Goal: Transaction & Acquisition: Purchase product/service

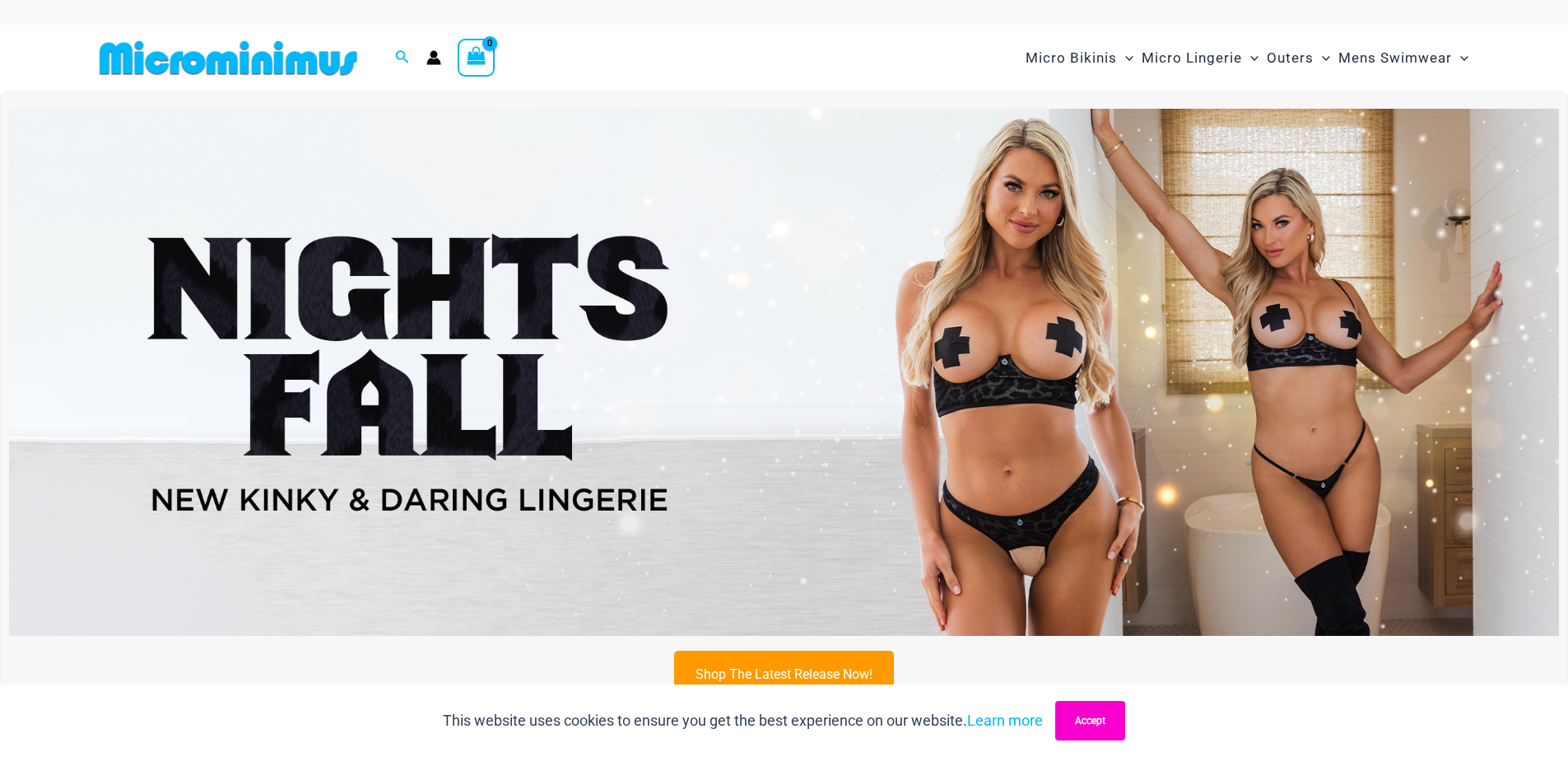
click at [1093, 720] on button "Accept" at bounding box center [1090, 720] width 70 height 39
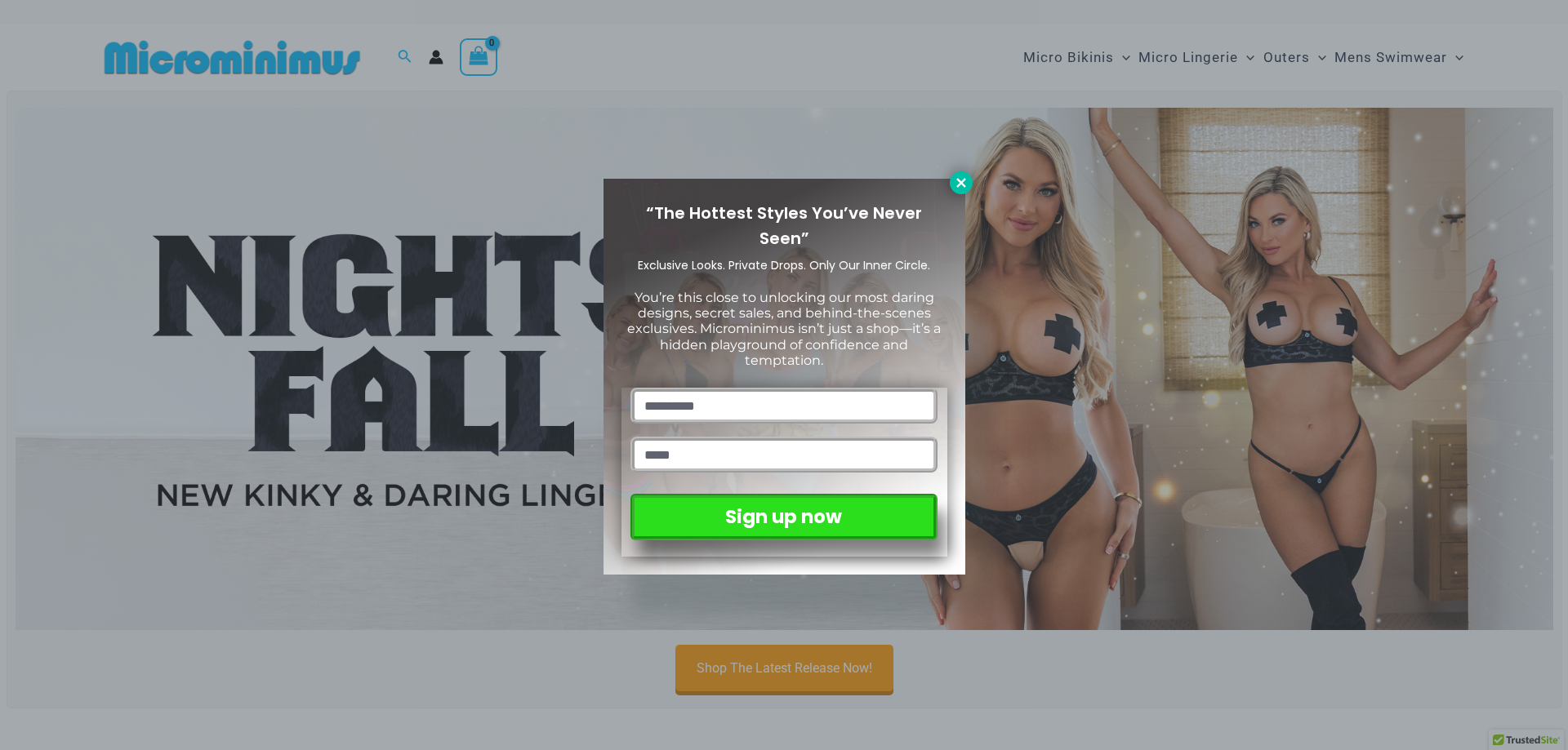
click at [960, 186] on icon at bounding box center [961, 183] width 15 height 15
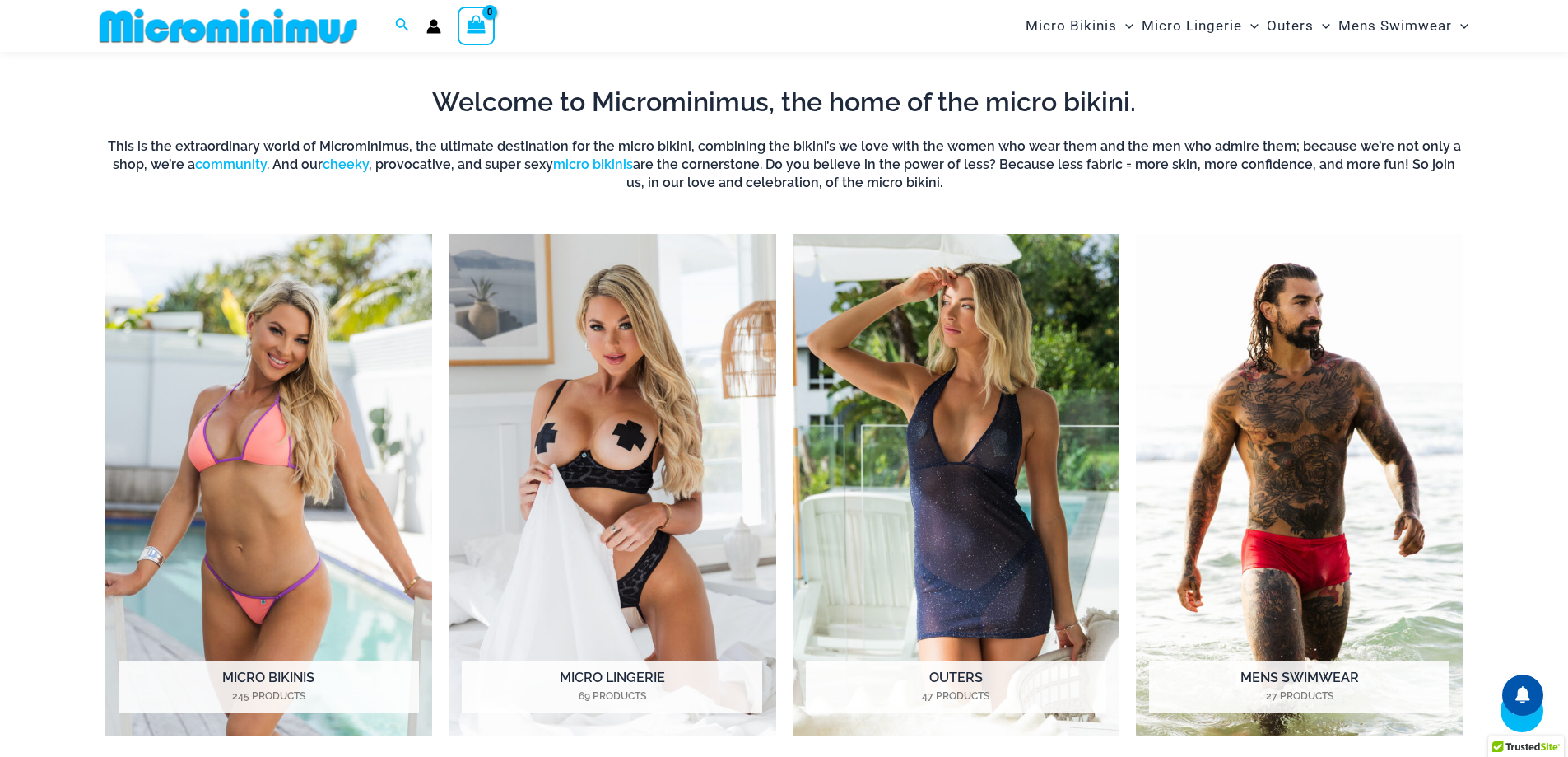
scroll to position [655, 0]
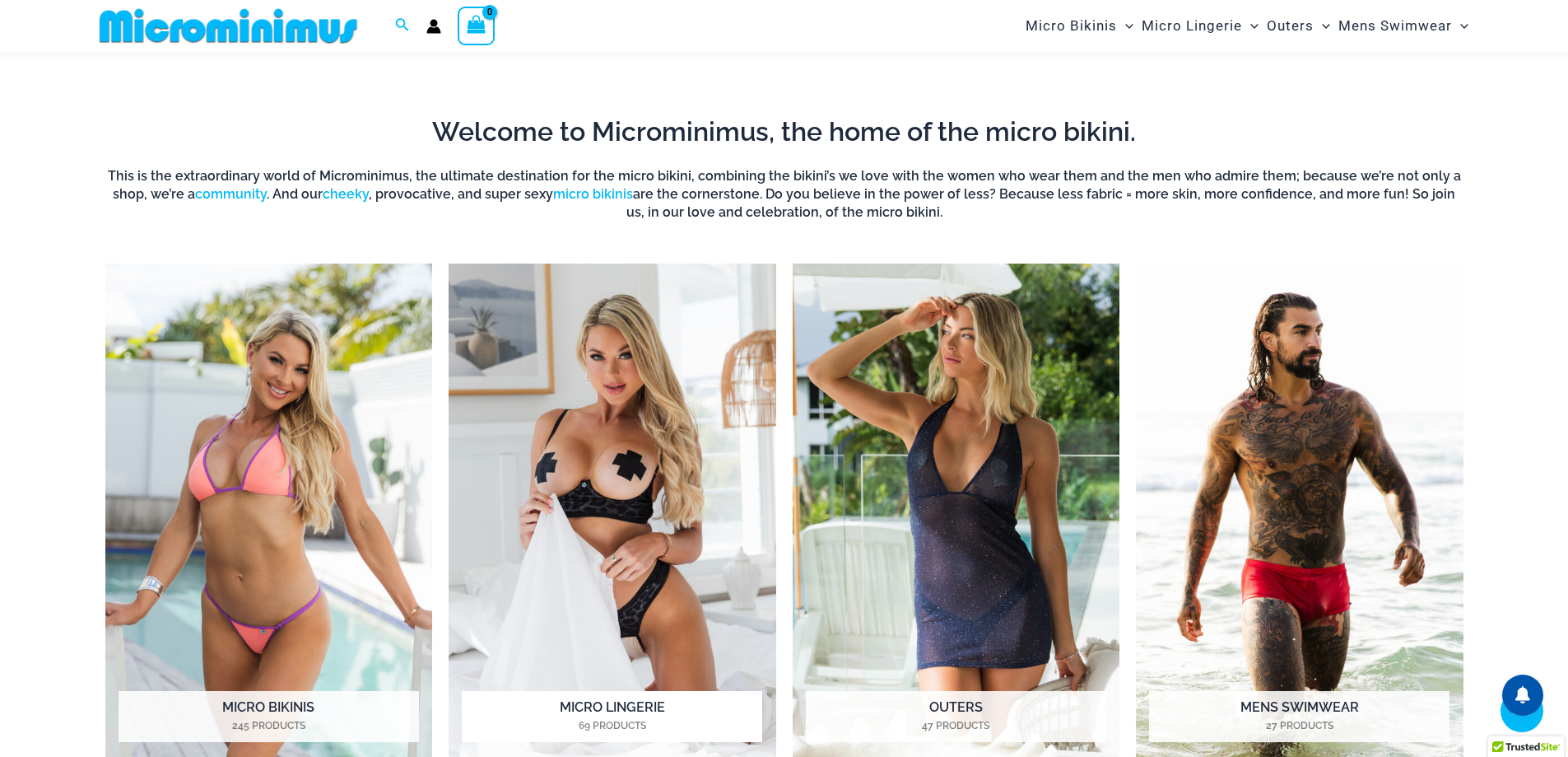
click at [596, 421] on img "Visit product category Micro Lingerie" at bounding box center [612, 514] width 328 height 503
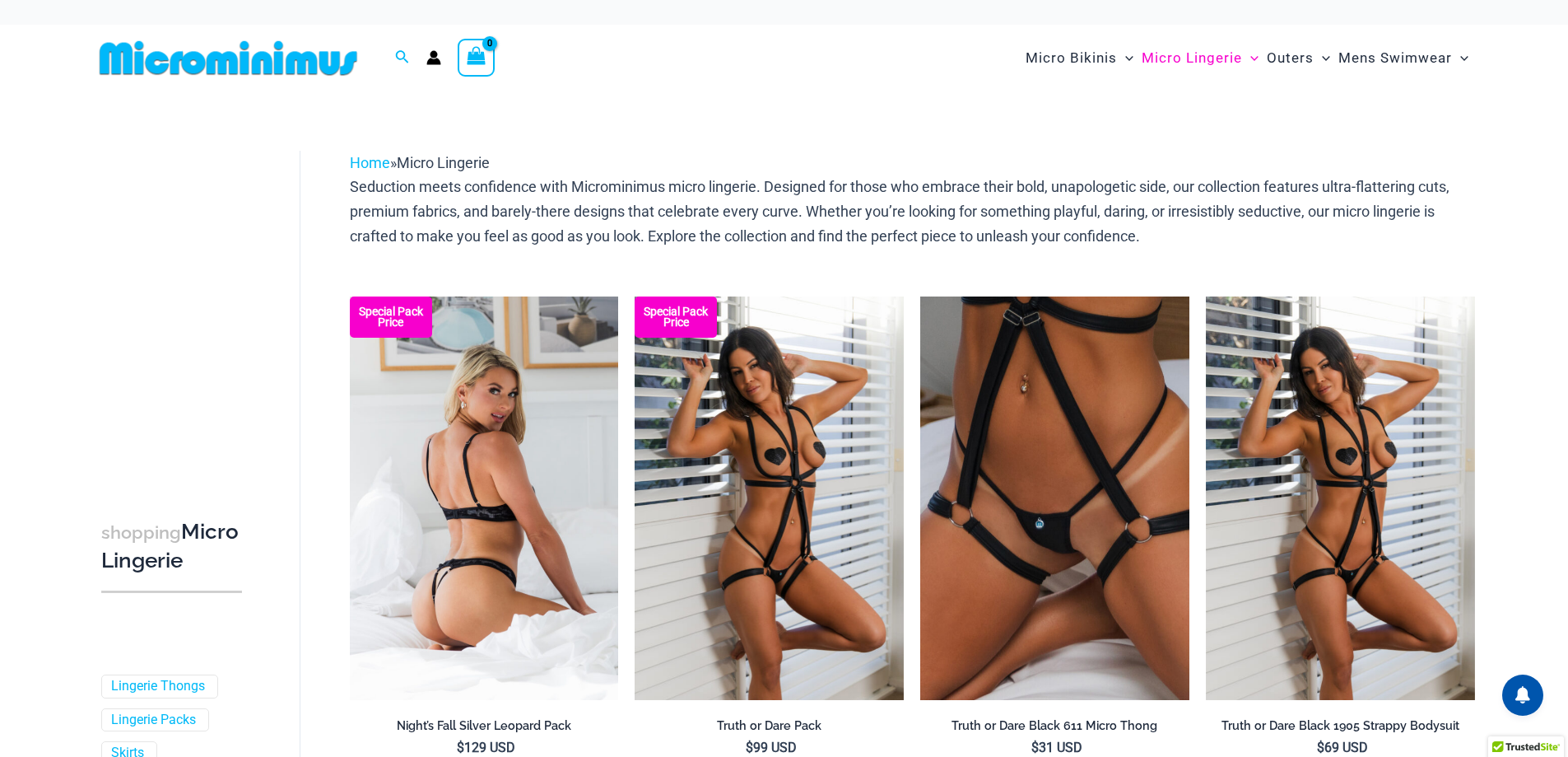
click at [484, 427] on img at bounding box center [484, 497] width 269 height 403
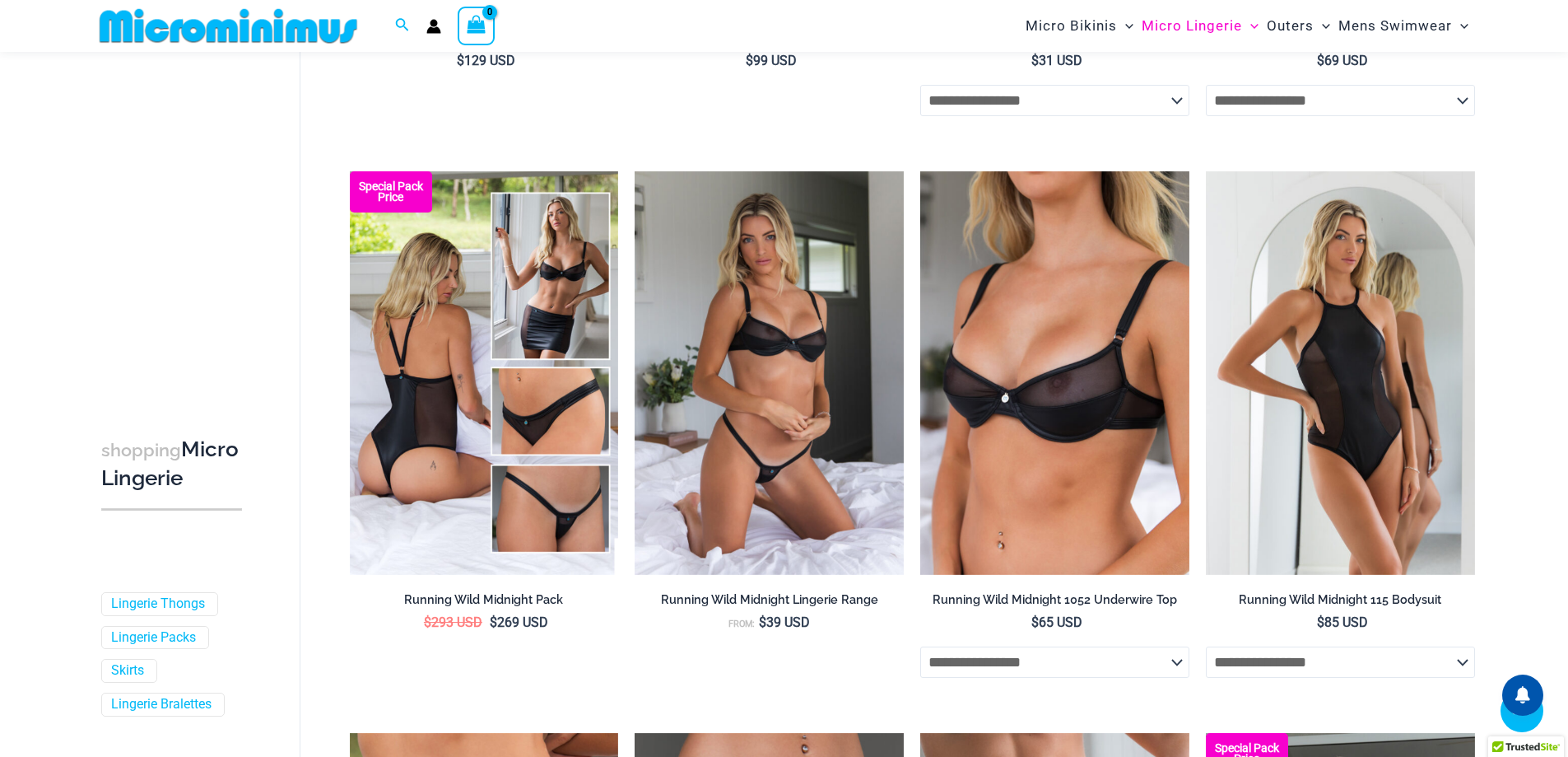
scroll to position [728, 0]
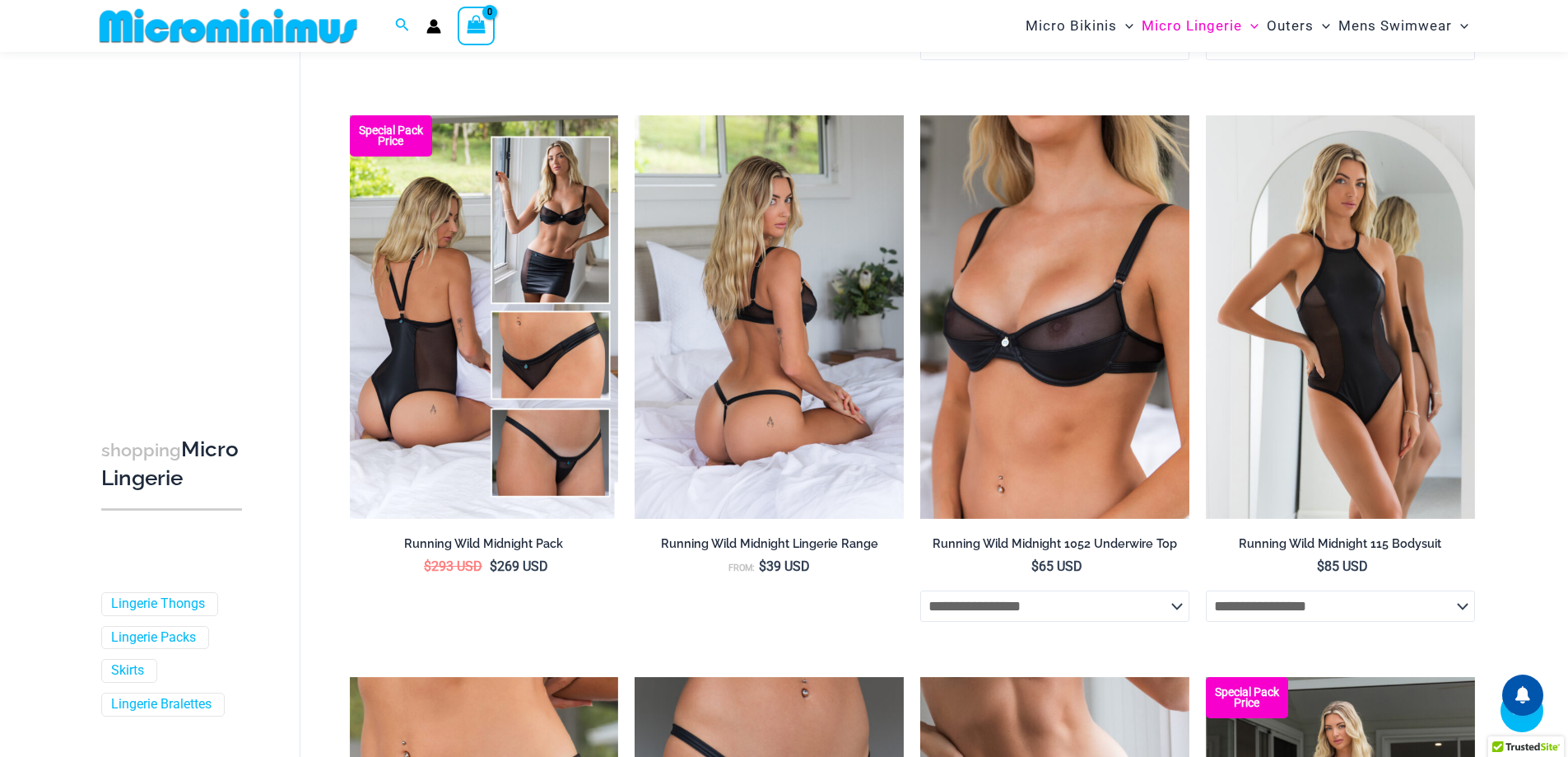
click at [761, 335] on img at bounding box center [769, 317] width 269 height 403
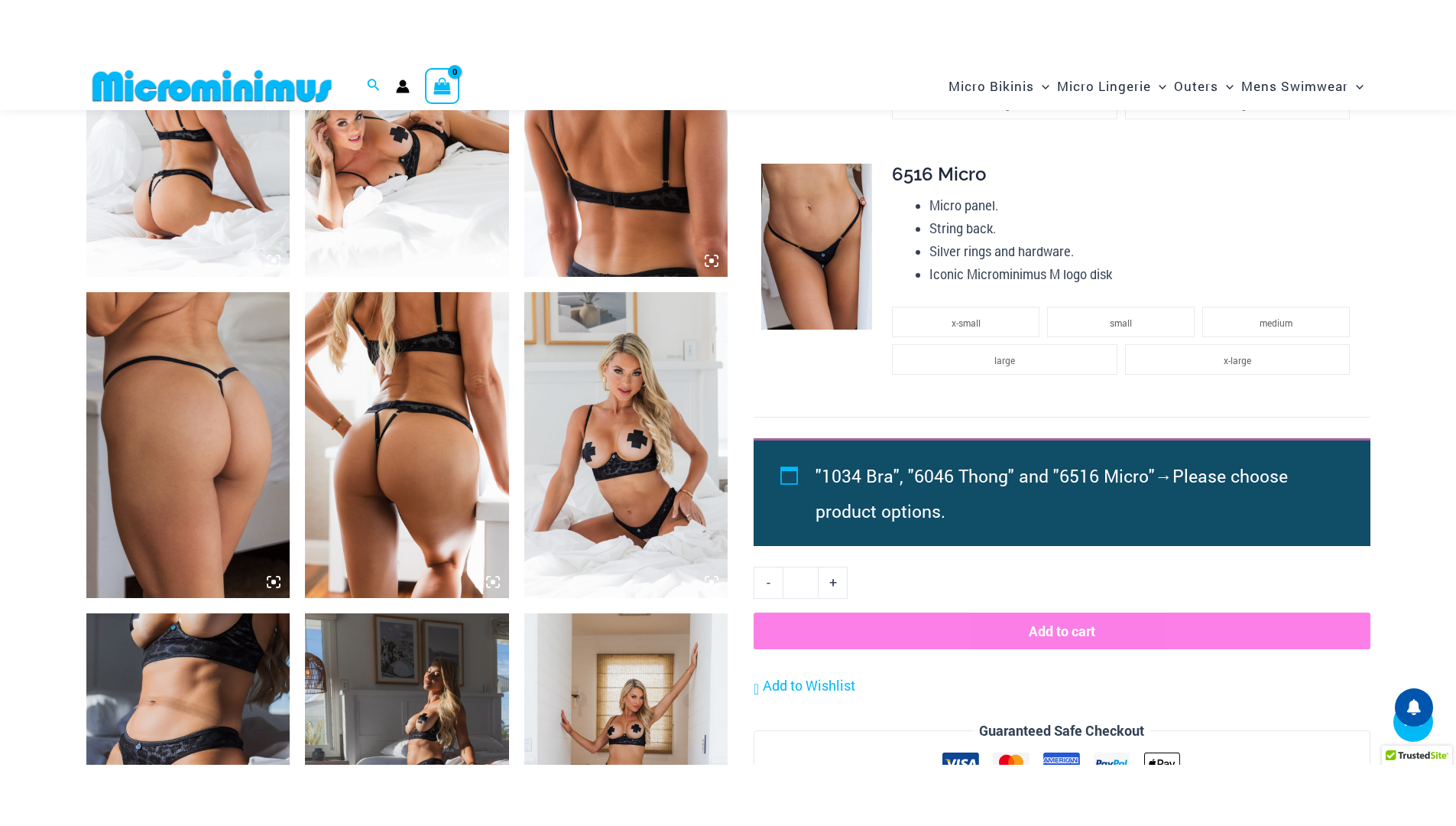
scroll to position [827, 0]
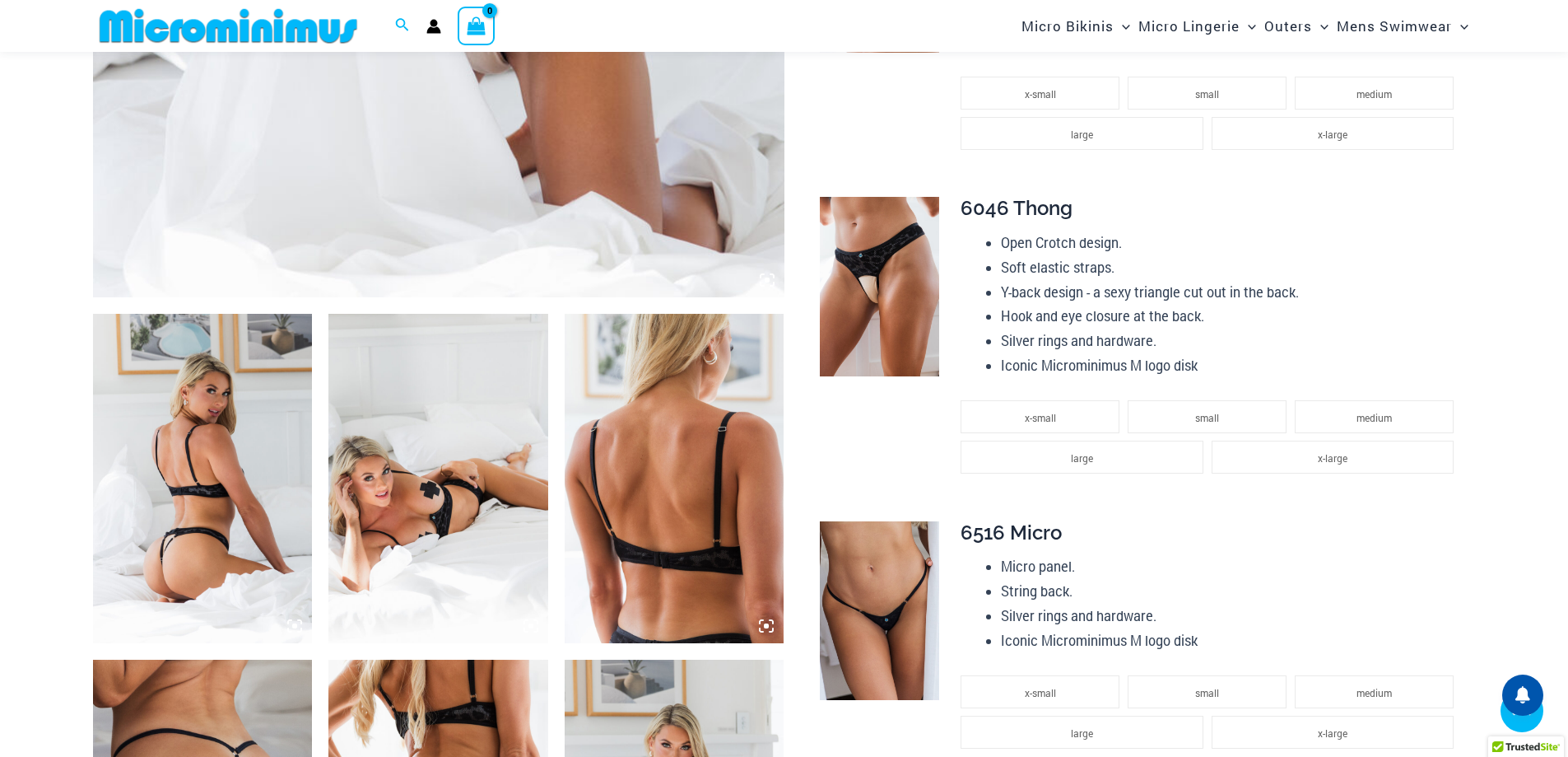
click at [213, 504] on img at bounding box center [203, 479] width 220 height 329
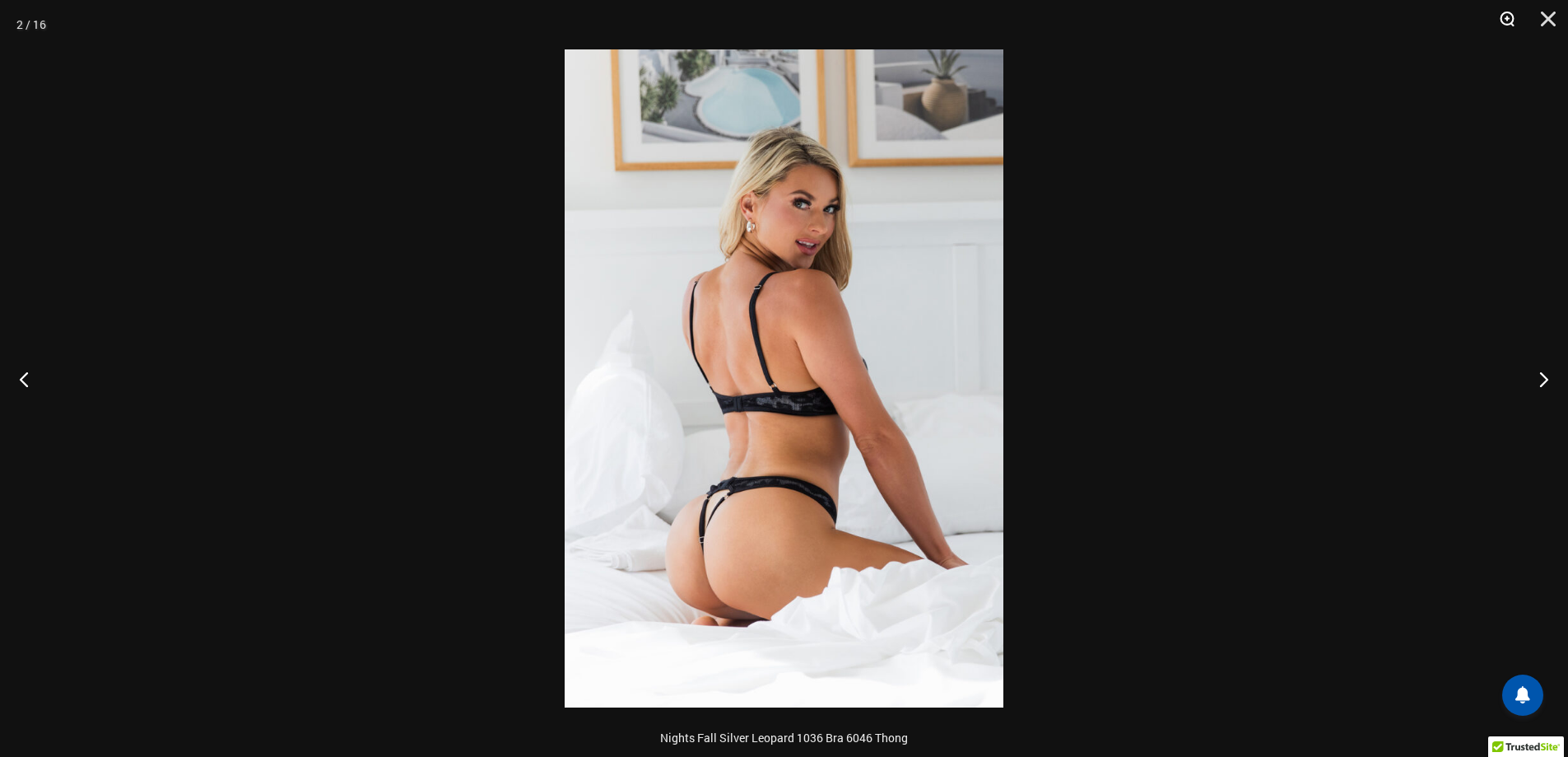
click at [1512, 18] on button "Zoom" at bounding box center [1502, 24] width 41 height 50
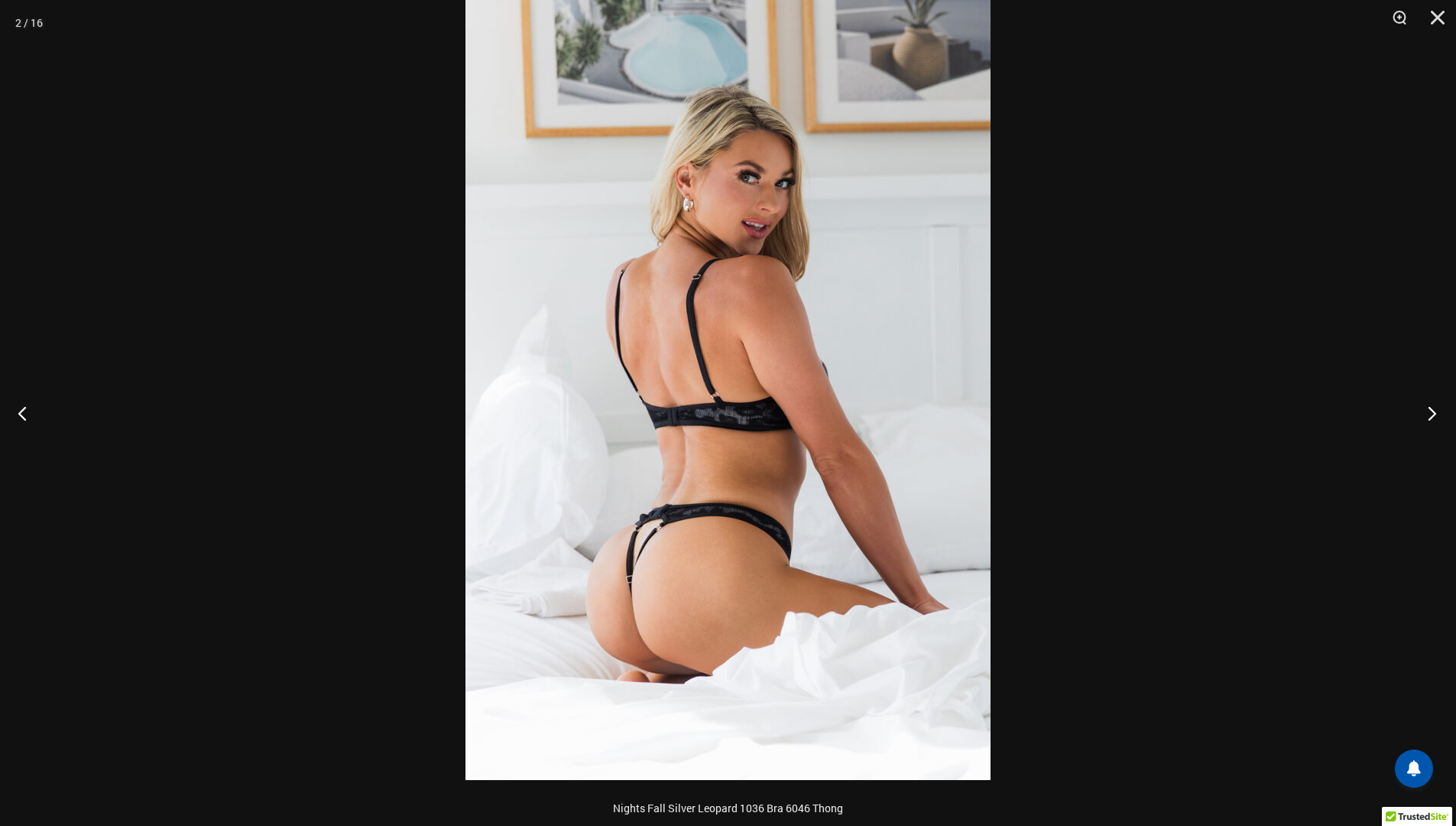
click at [1425, 413] on button "Next" at bounding box center [1428, 413] width 58 height 77
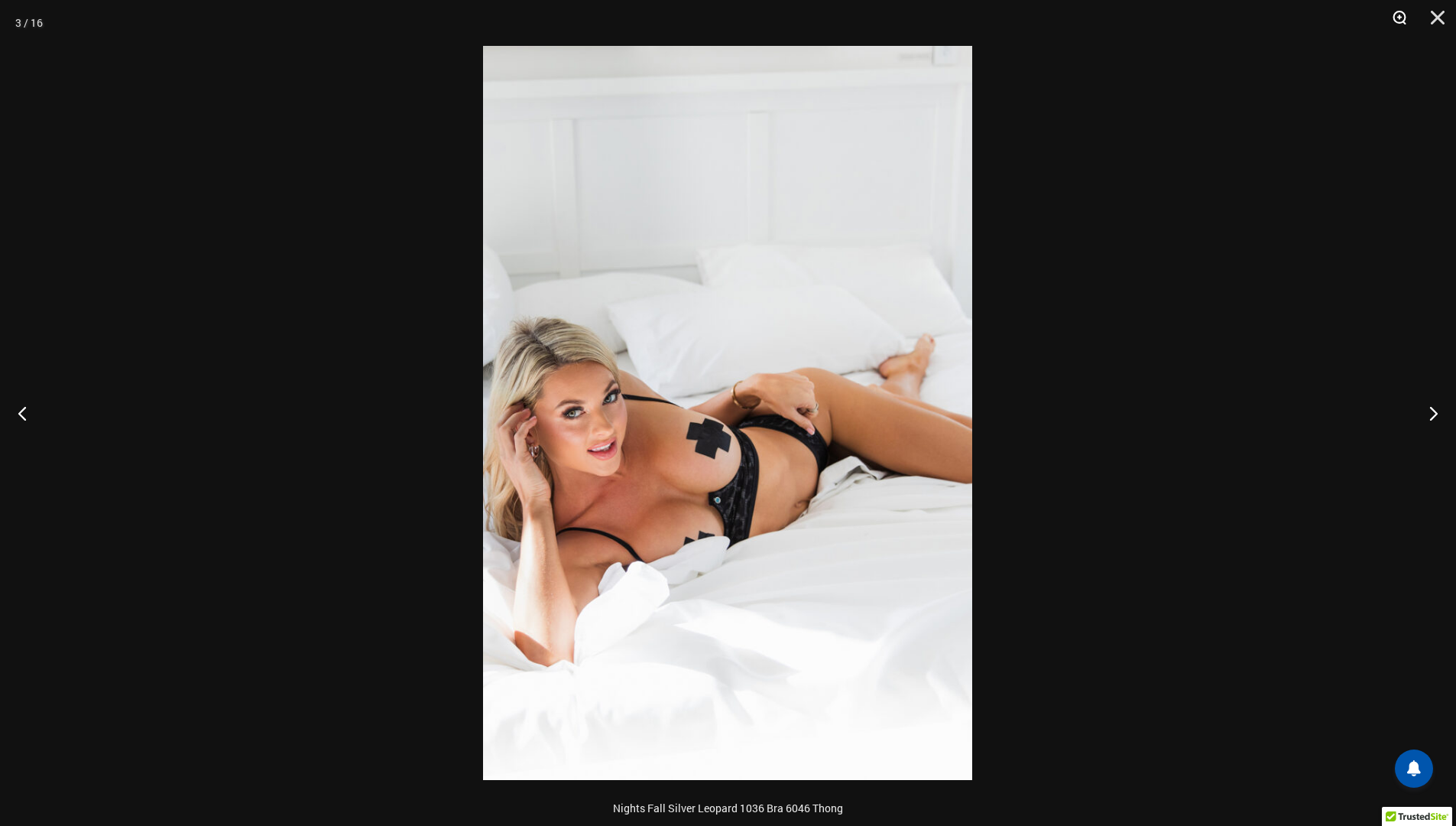
click at [1395, 21] on button "Zoom" at bounding box center [1395, 23] width 38 height 46
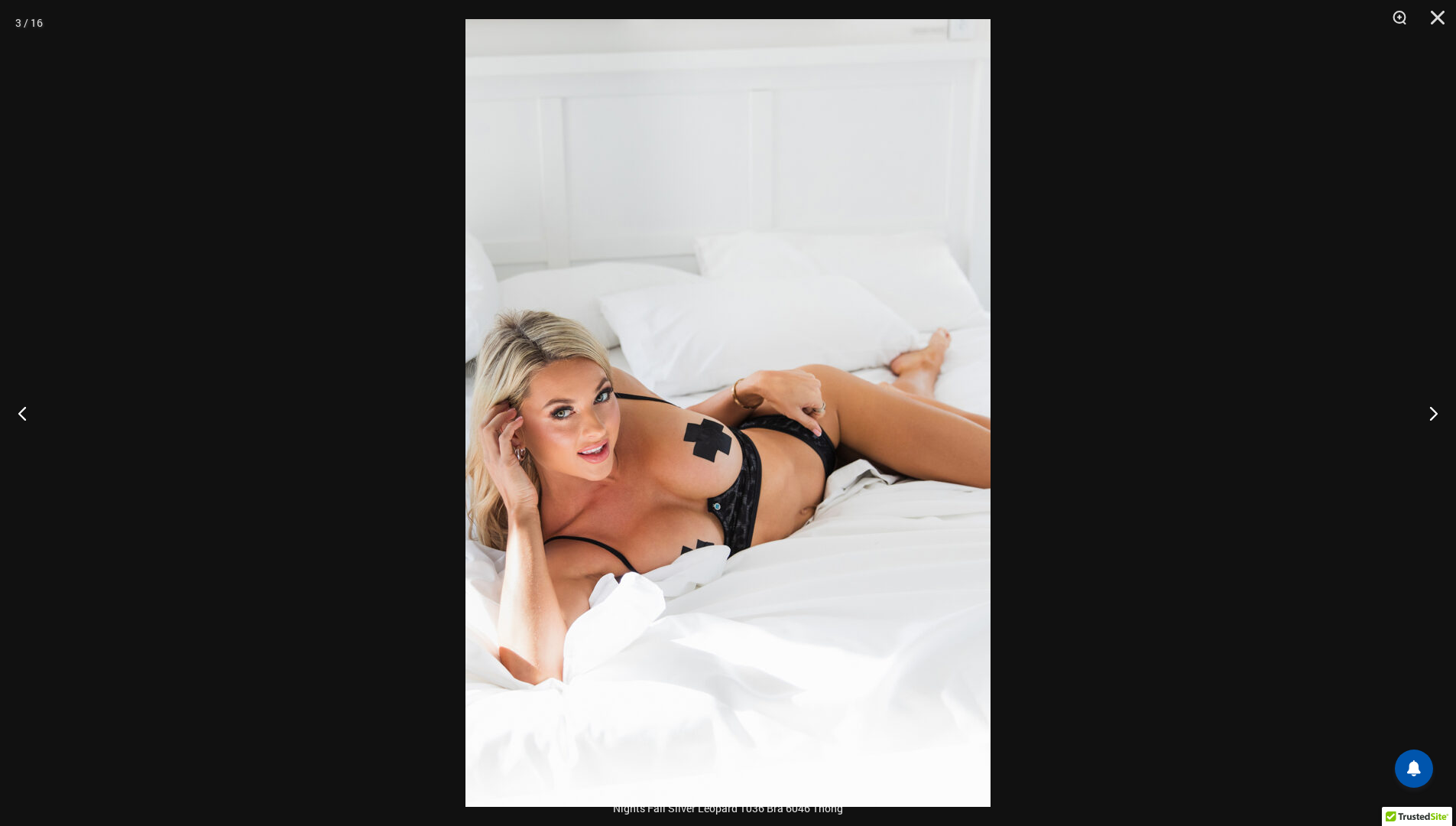
click at [727, 484] on img at bounding box center [728, 413] width 525 height 788
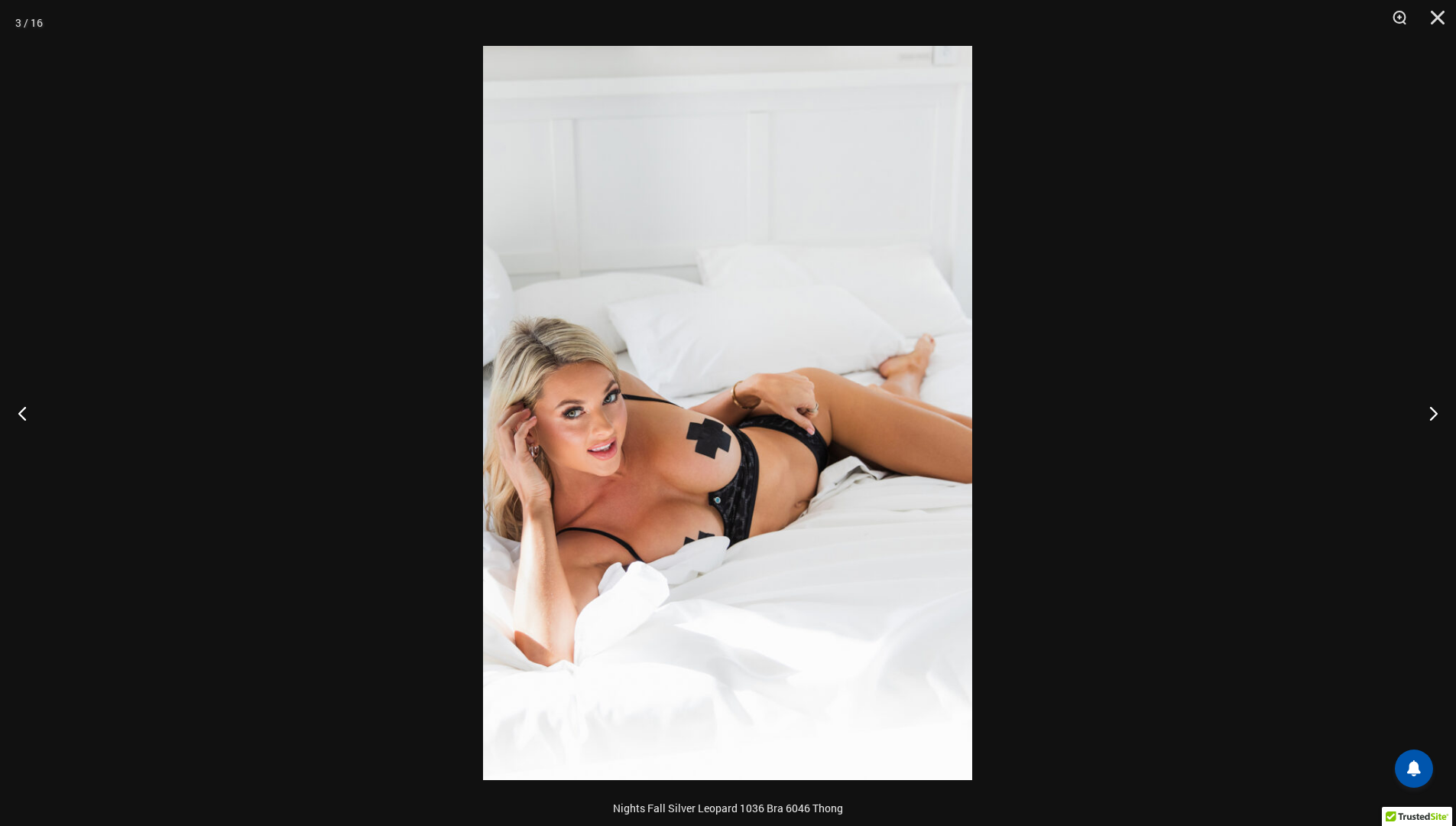
click at [727, 484] on img at bounding box center [728, 413] width 490 height 734
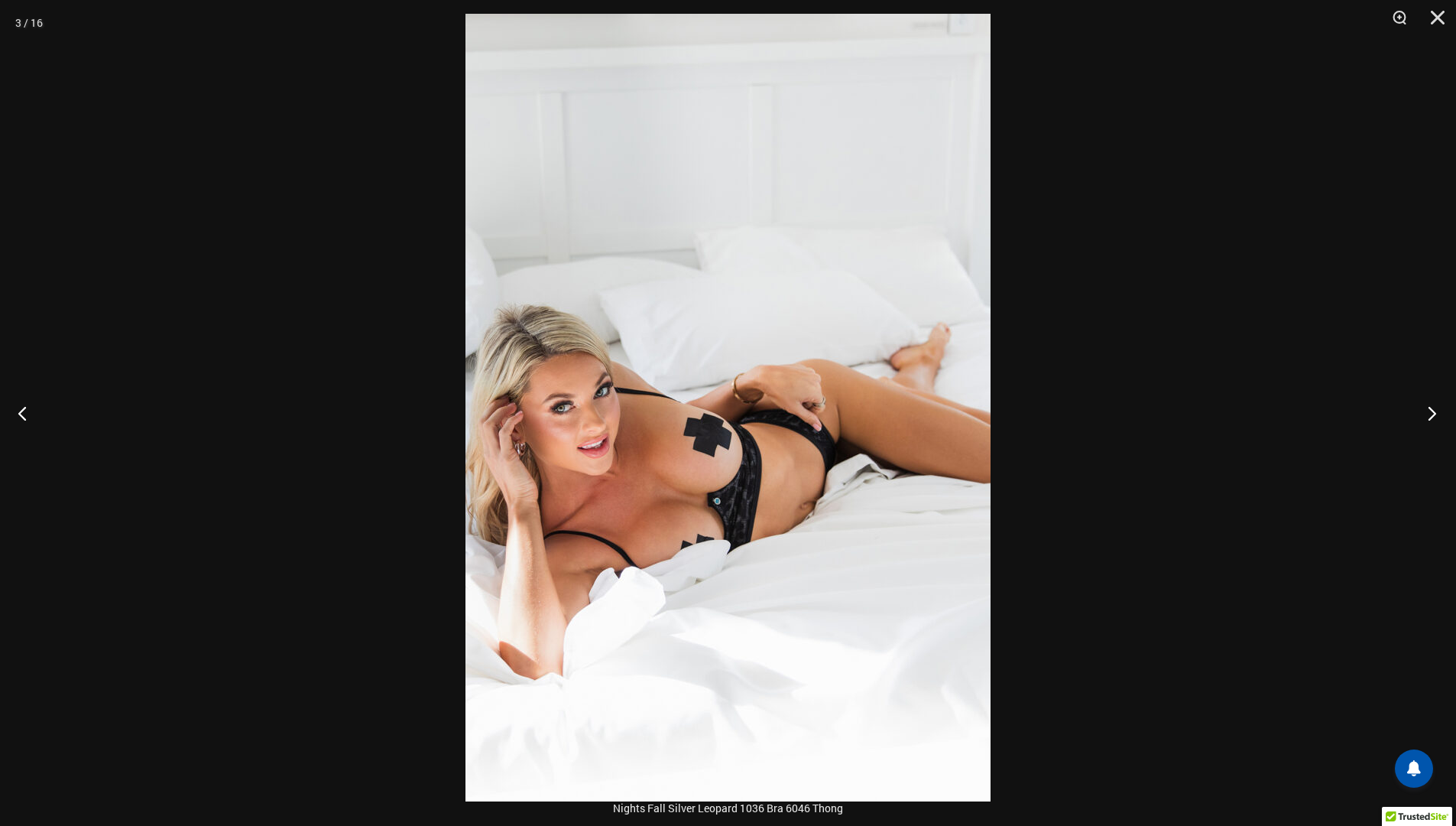
click at [1425, 410] on button "Next" at bounding box center [1428, 413] width 58 height 77
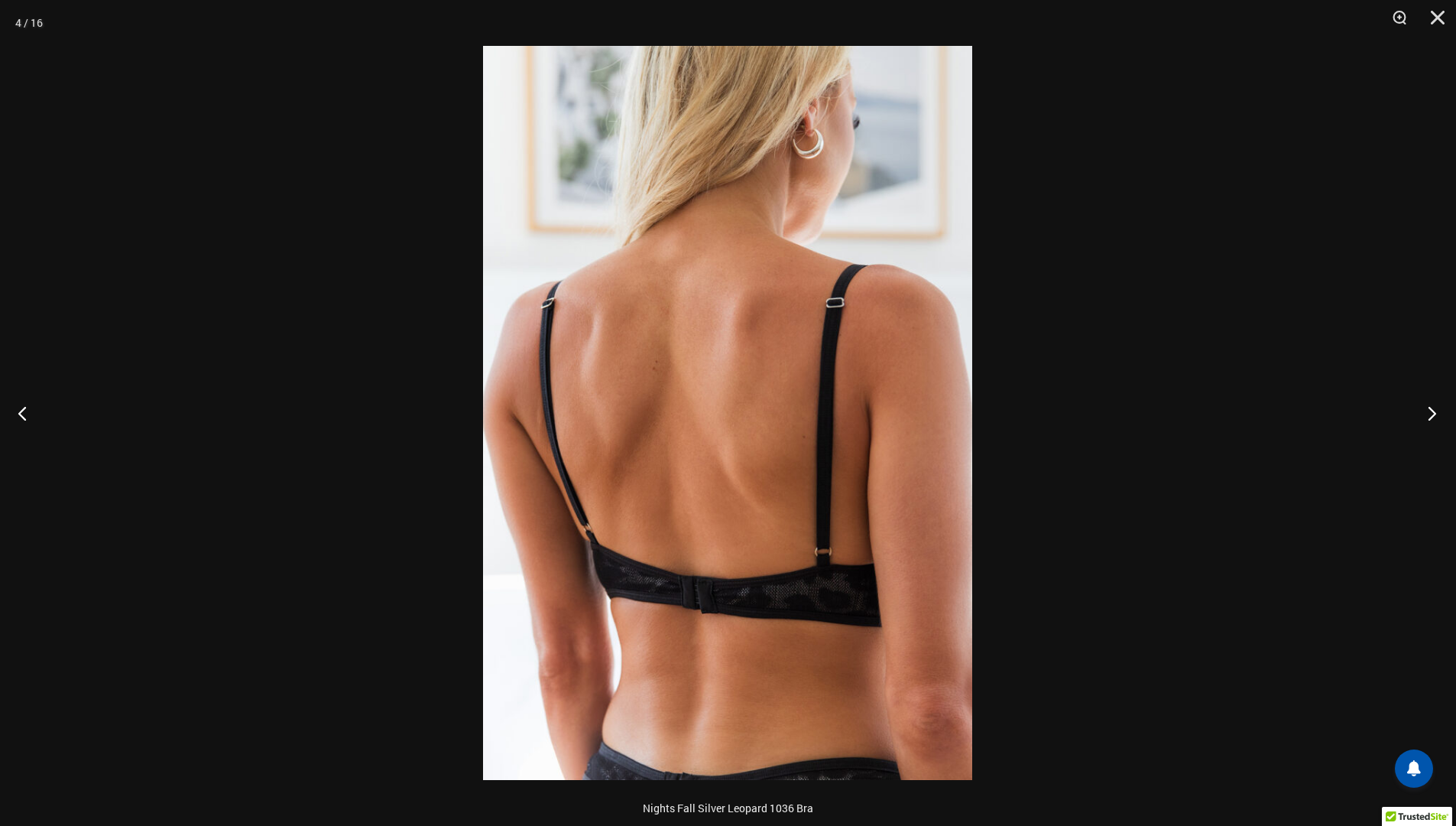
click at [1425, 410] on button "Next" at bounding box center [1428, 413] width 58 height 77
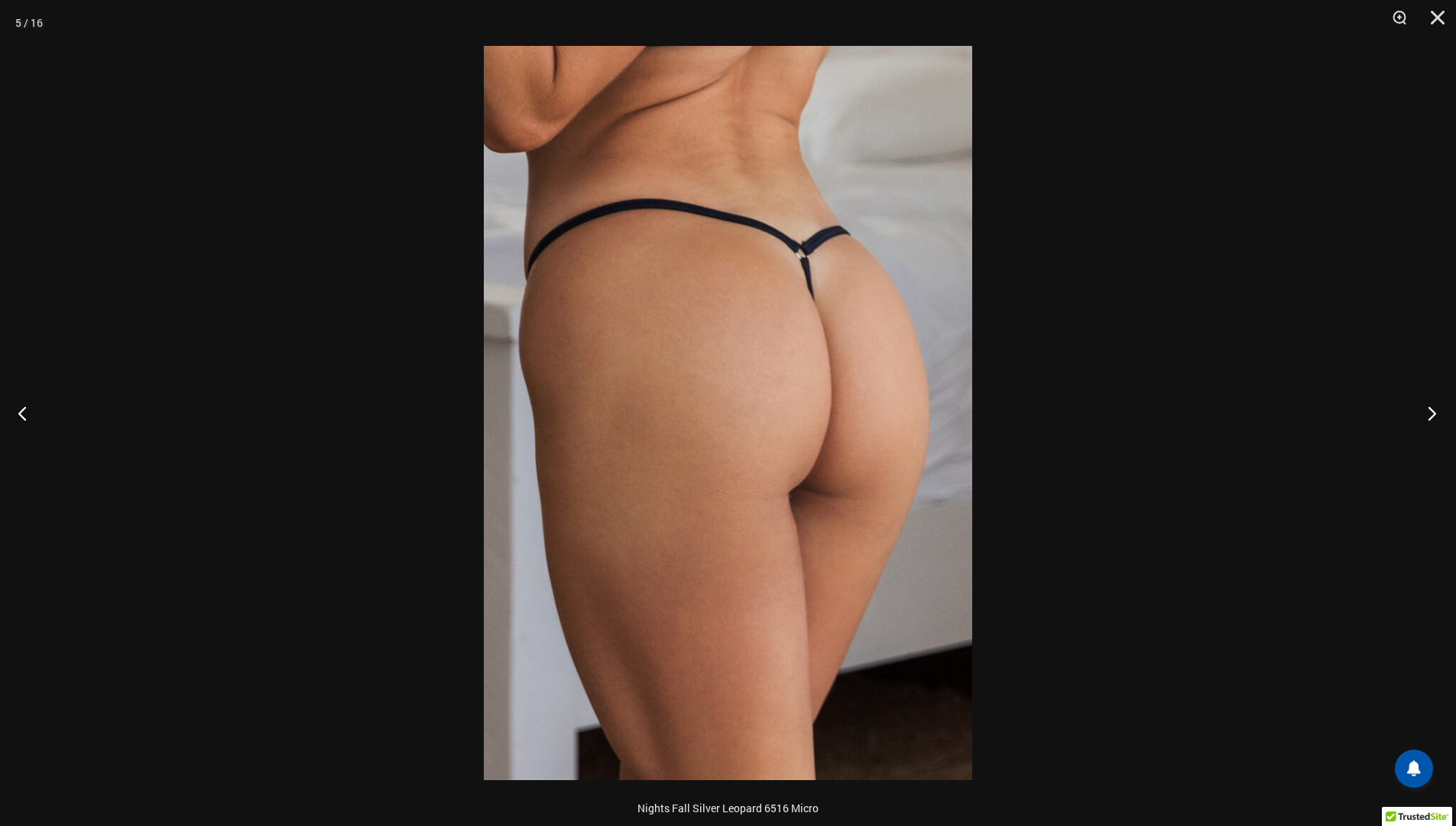
click at [1425, 410] on button "Next" at bounding box center [1428, 413] width 58 height 77
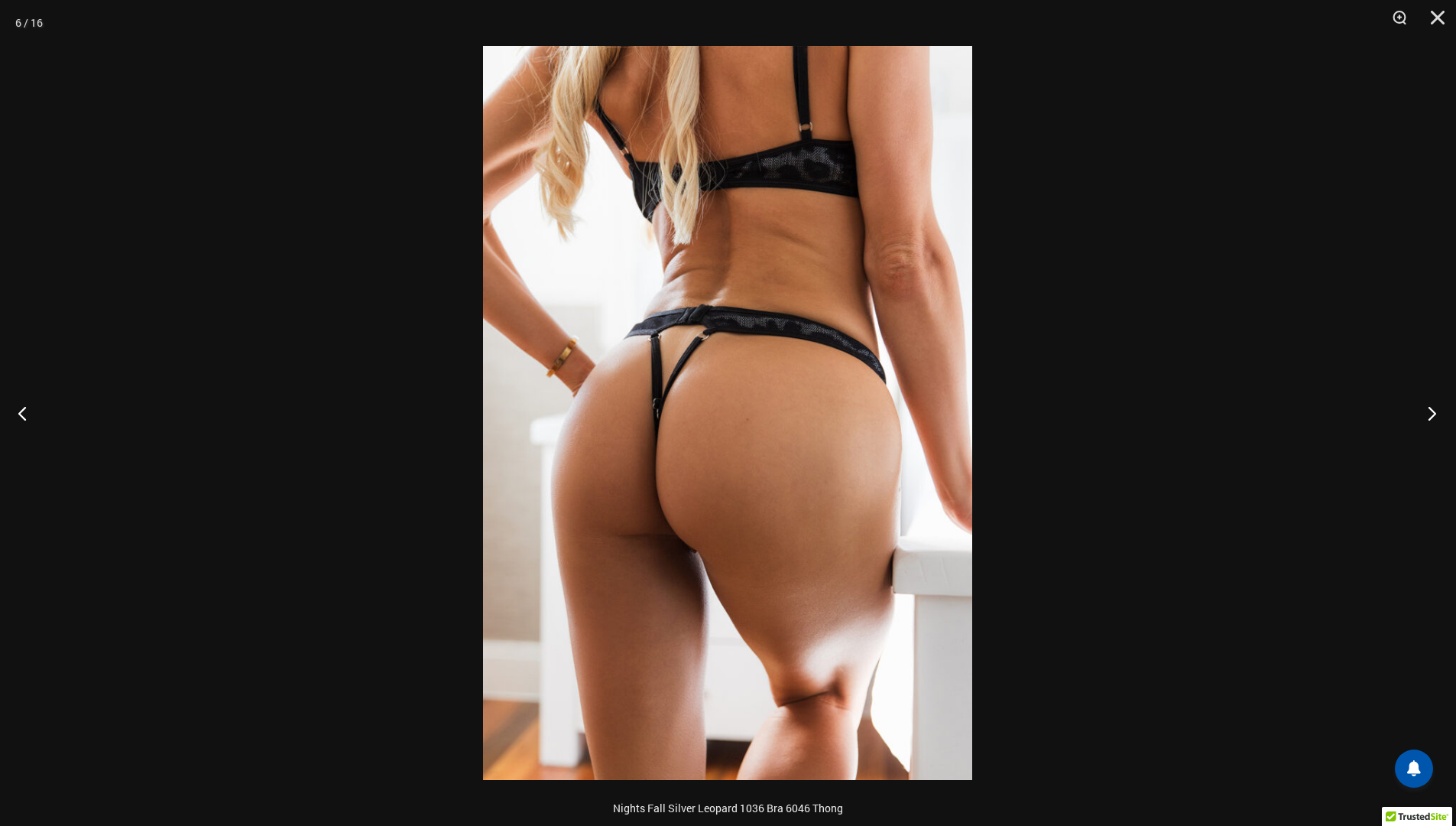
click at [1426, 410] on button "Next" at bounding box center [1428, 413] width 58 height 77
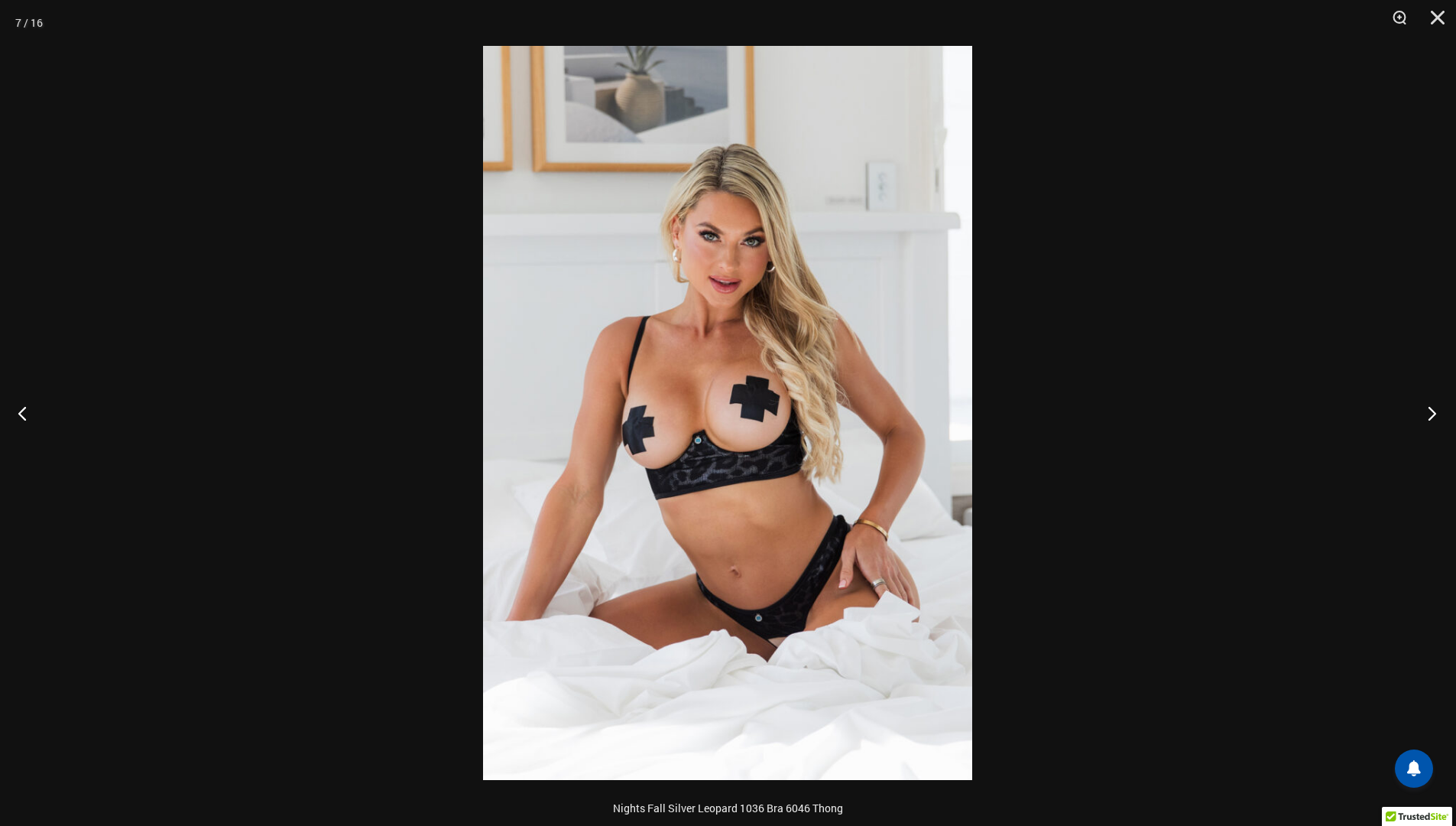
click at [1426, 410] on button "Next" at bounding box center [1428, 413] width 58 height 77
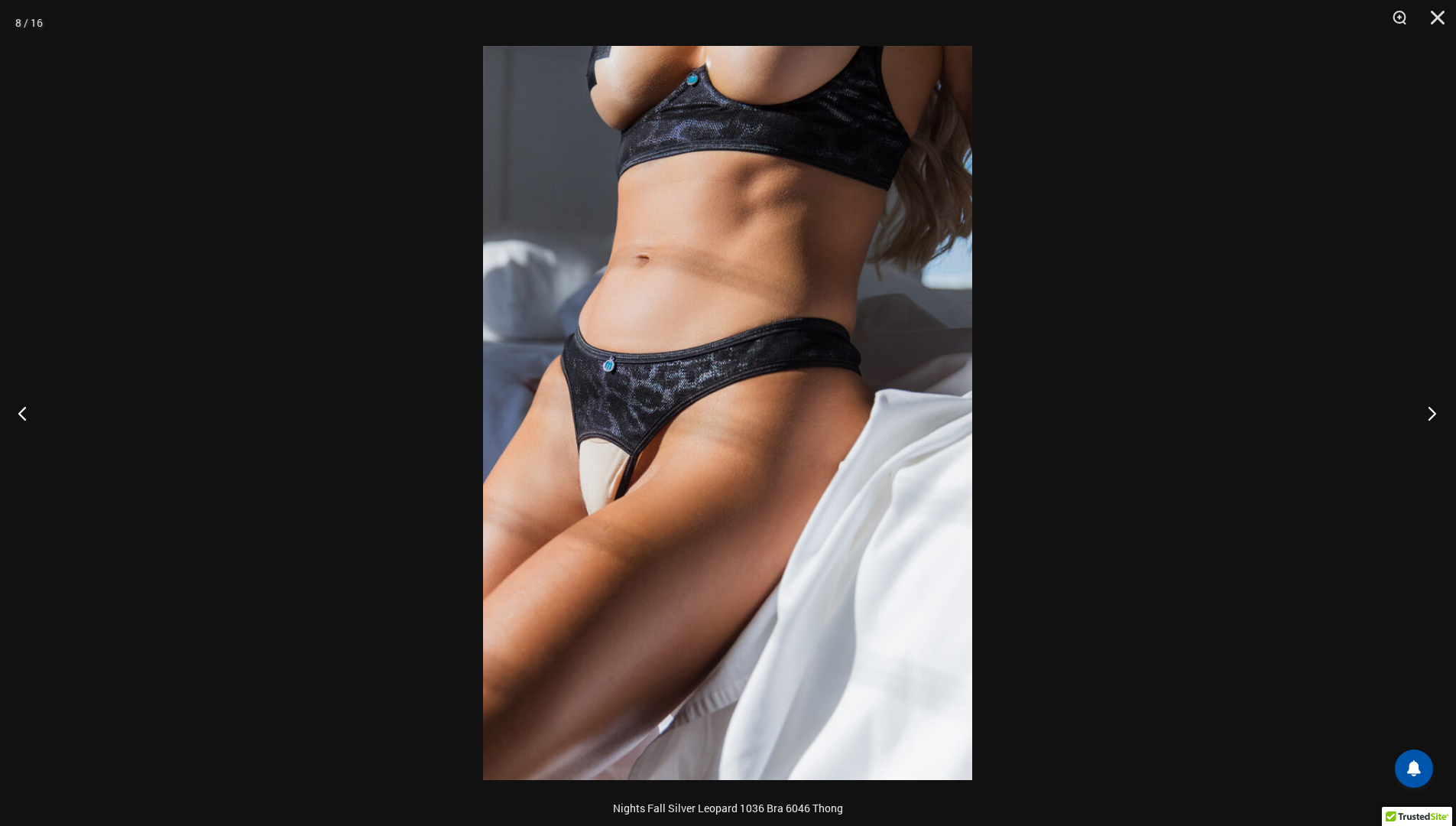
click at [1426, 410] on button "Next" at bounding box center [1428, 413] width 58 height 77
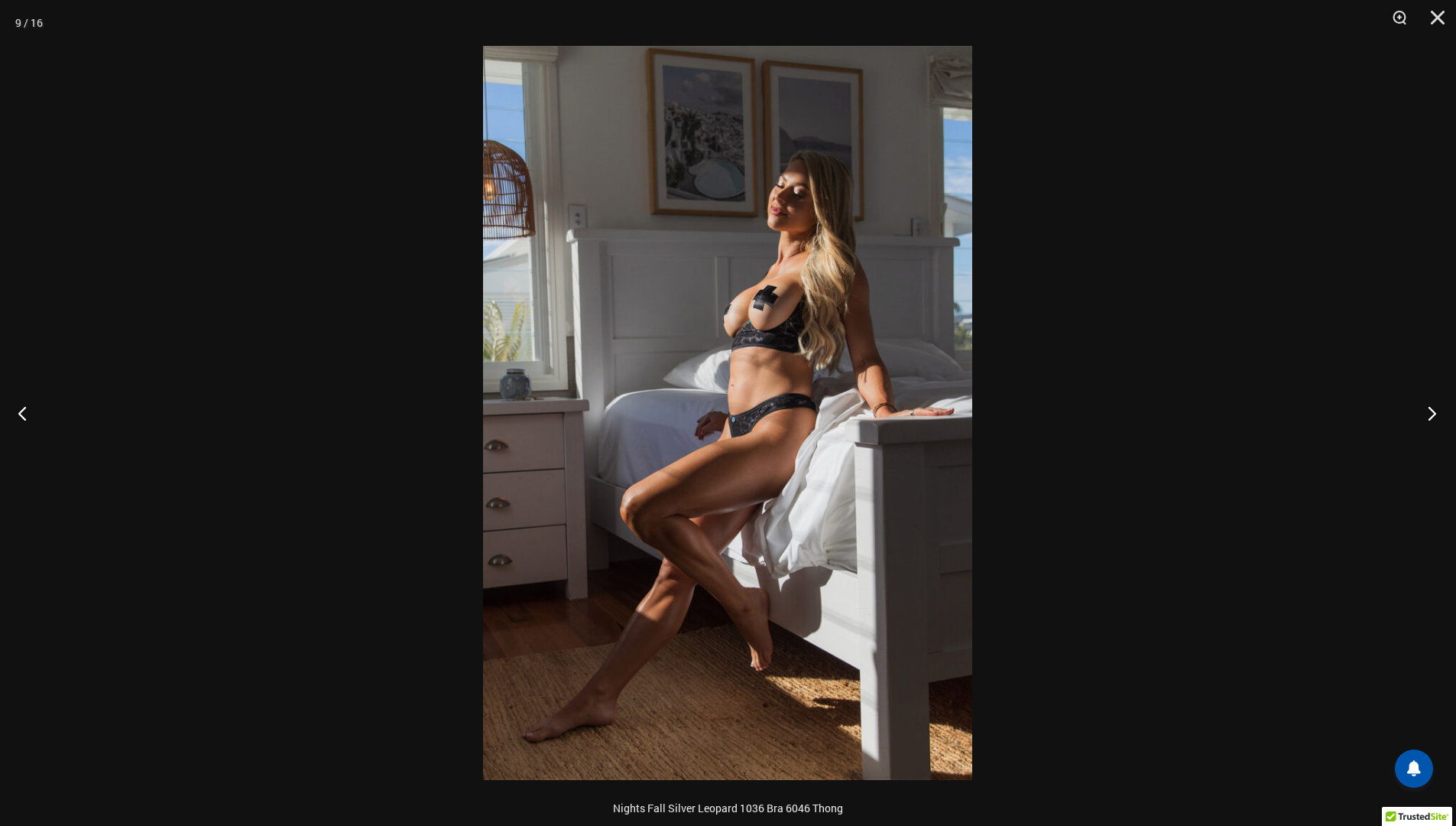
click at [1426, 410] on button "Next" at bounding box center [1428, 413] width 58 height 77
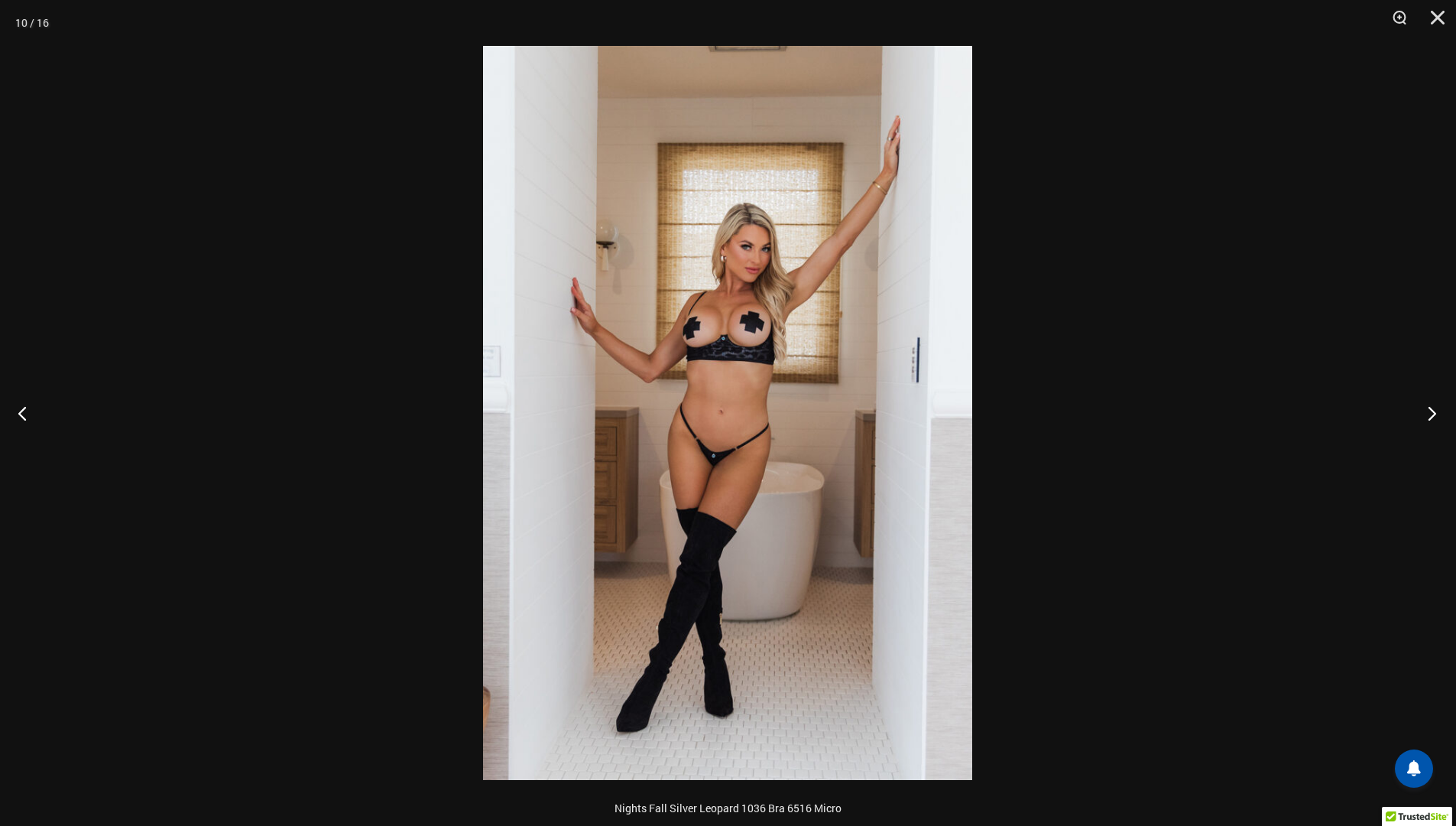
click at [1426, 410] on button "Next" at bounding box center [1428, 413] width 58 height 77
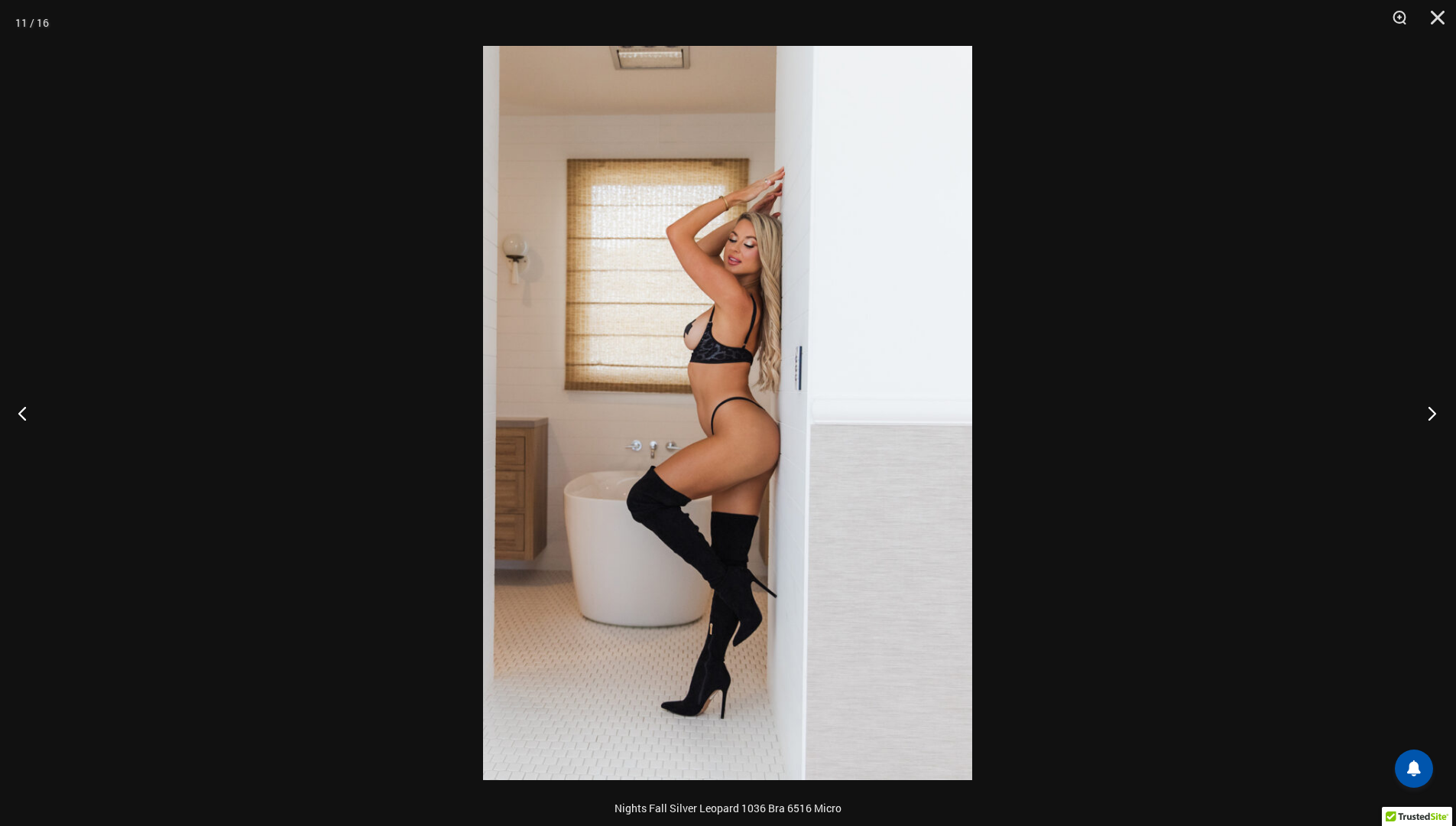
click at [1426, 410] on button "Next" at bounding box center [1428, 413] width 58 height 77
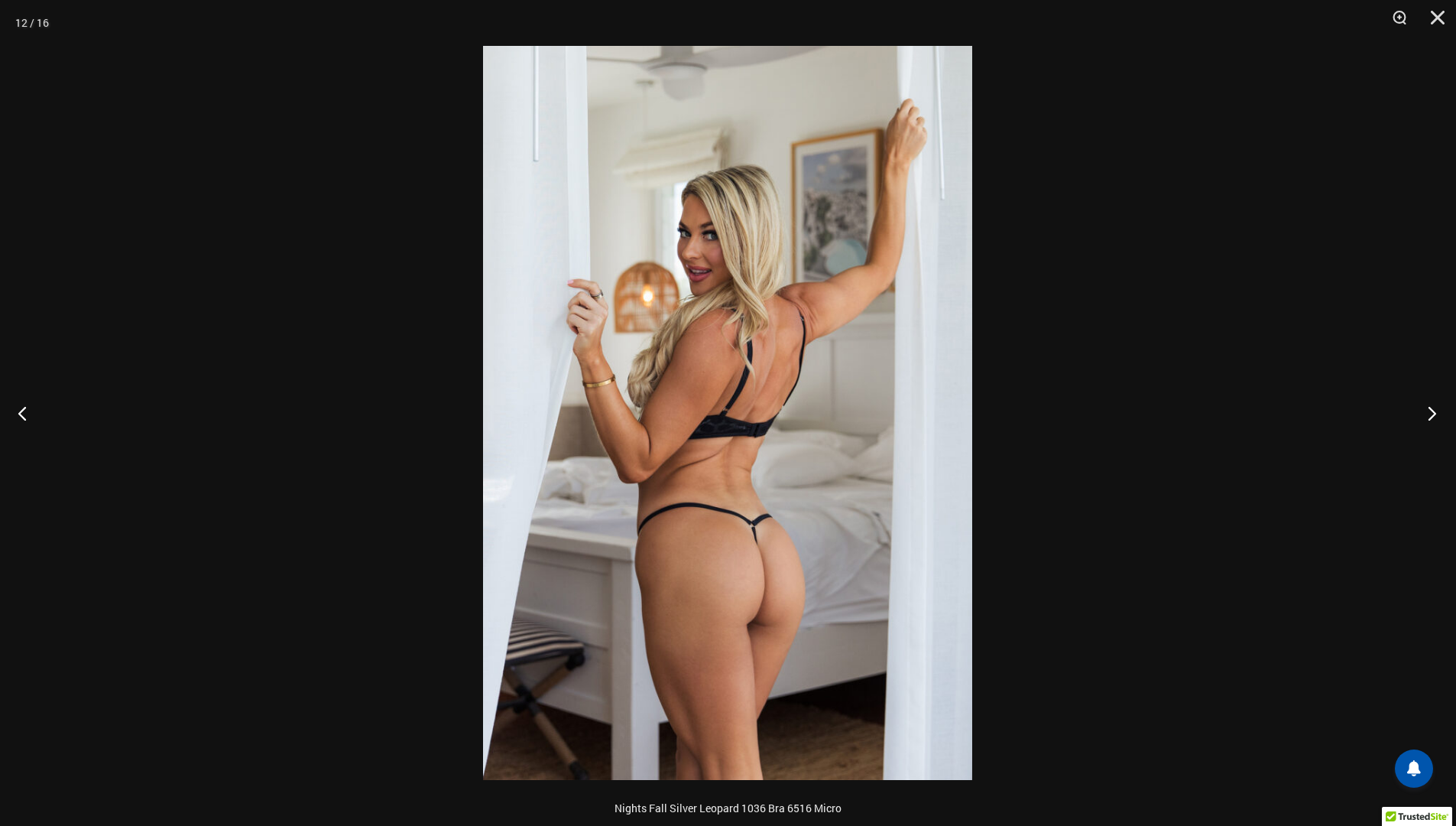
click at [1426, 410] on button "Next" at bounding box center [1428, 413] width 58 height 77
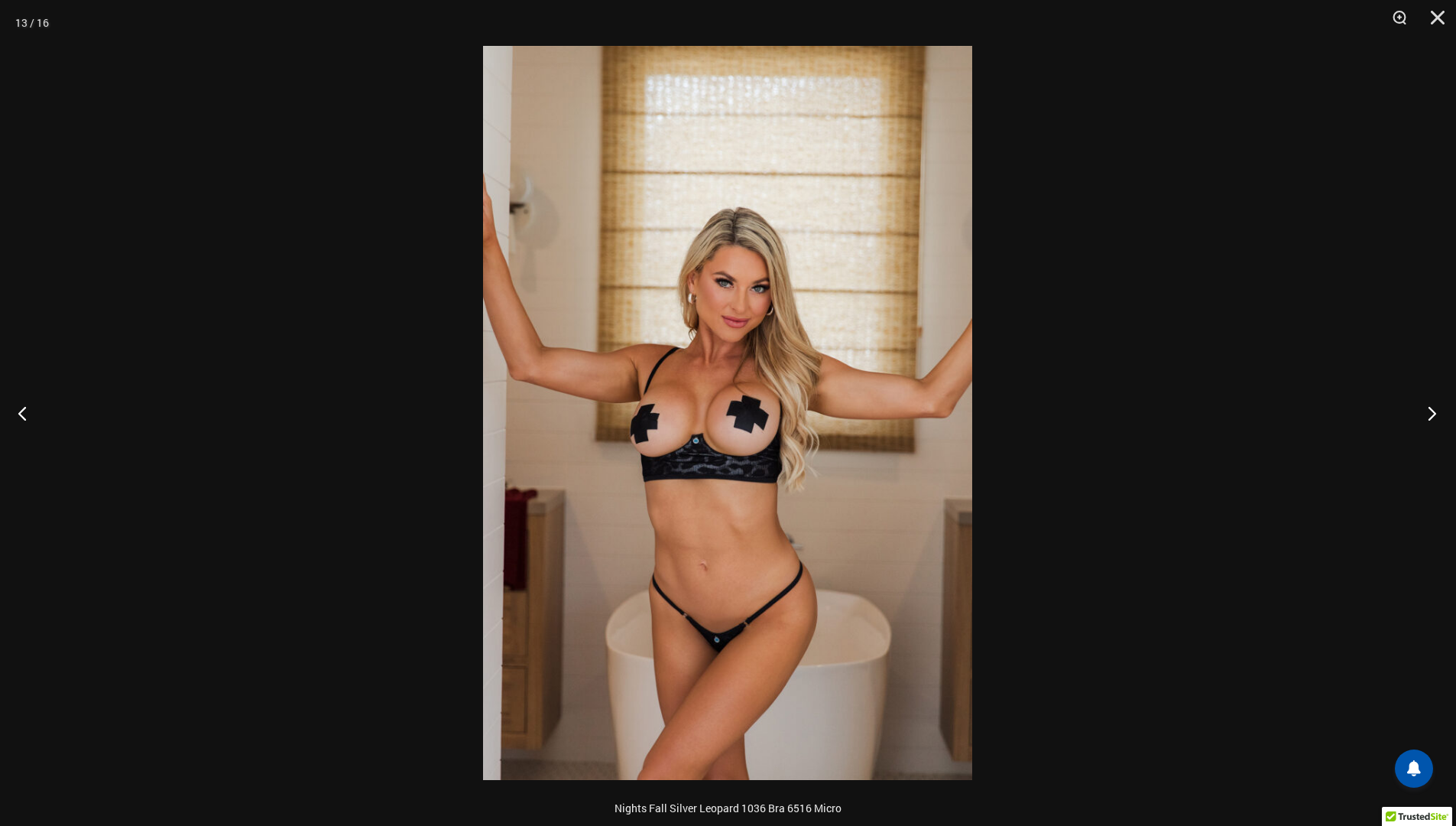
click at [1429, 410] on button "Next" at bounding box center [1428, 413] width 58 height 77
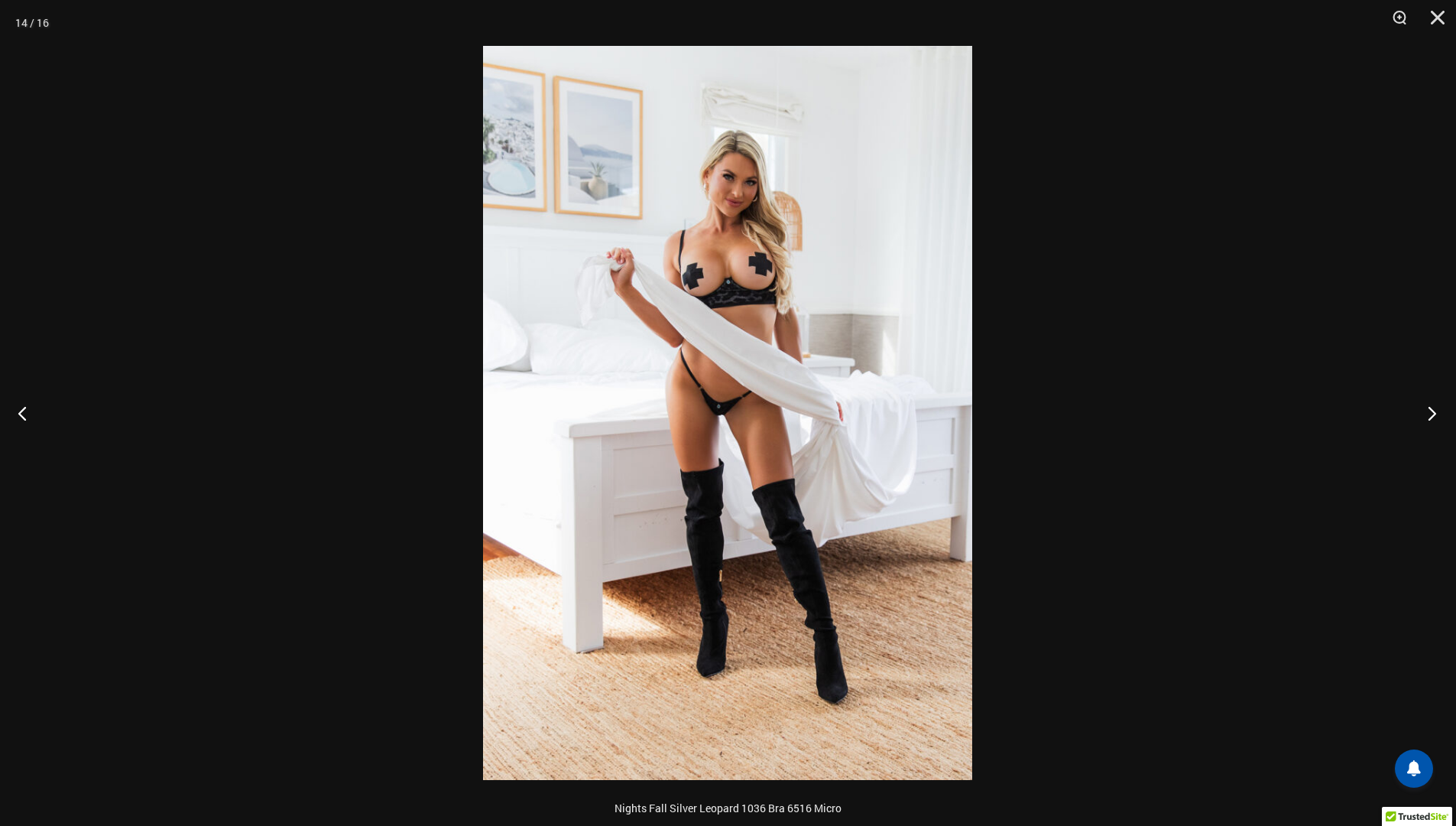
click at [1430, 410] on button "Next" at bounding box center [1428, 413] width 58 height 77
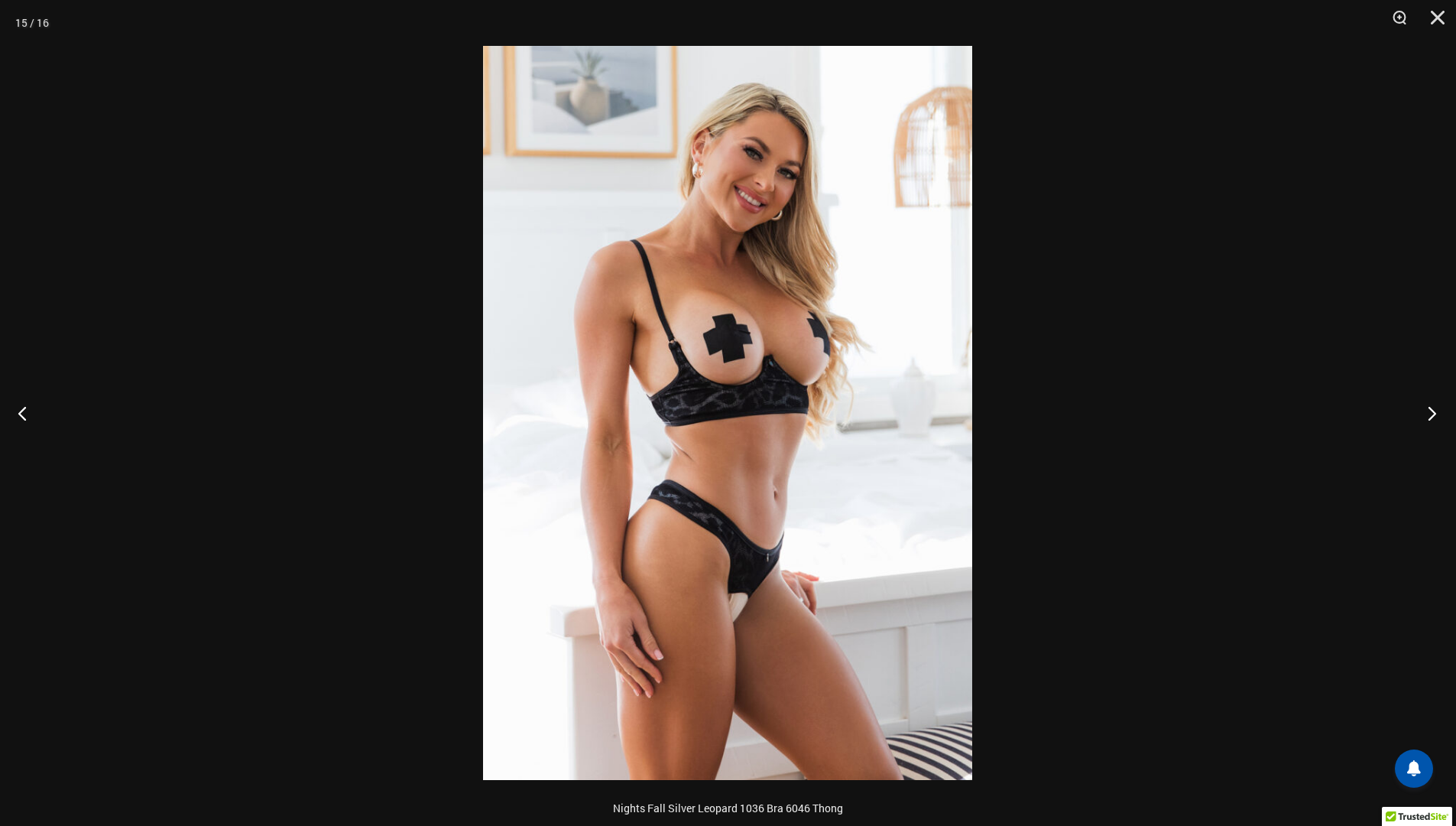
click at [1430, 410] on button "Next" at bounding box center [1428, 413] width 58 height 77
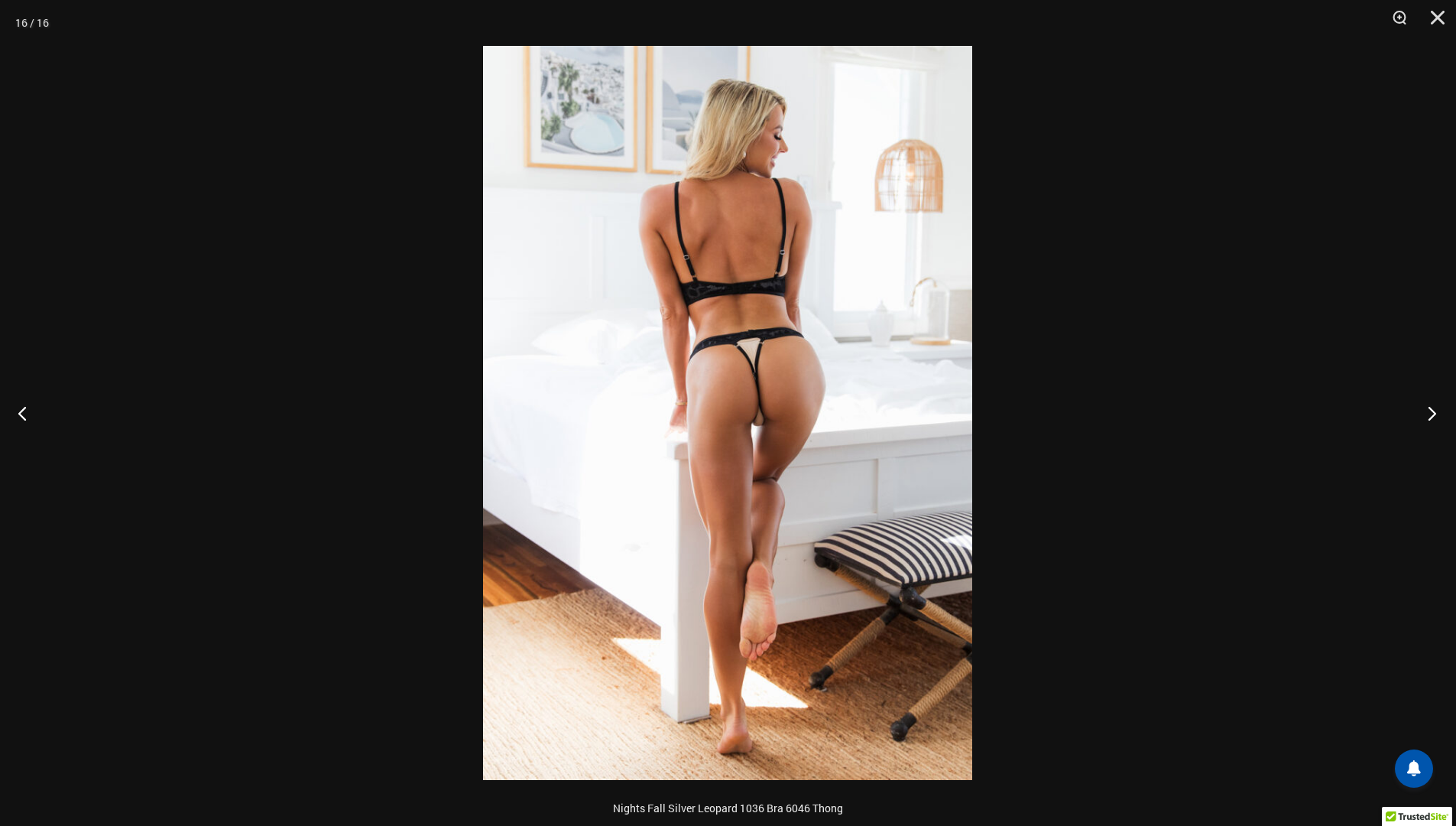
click at [1430, 410] on button "Next" at bounding box center [1428, 413] width 58 height 77
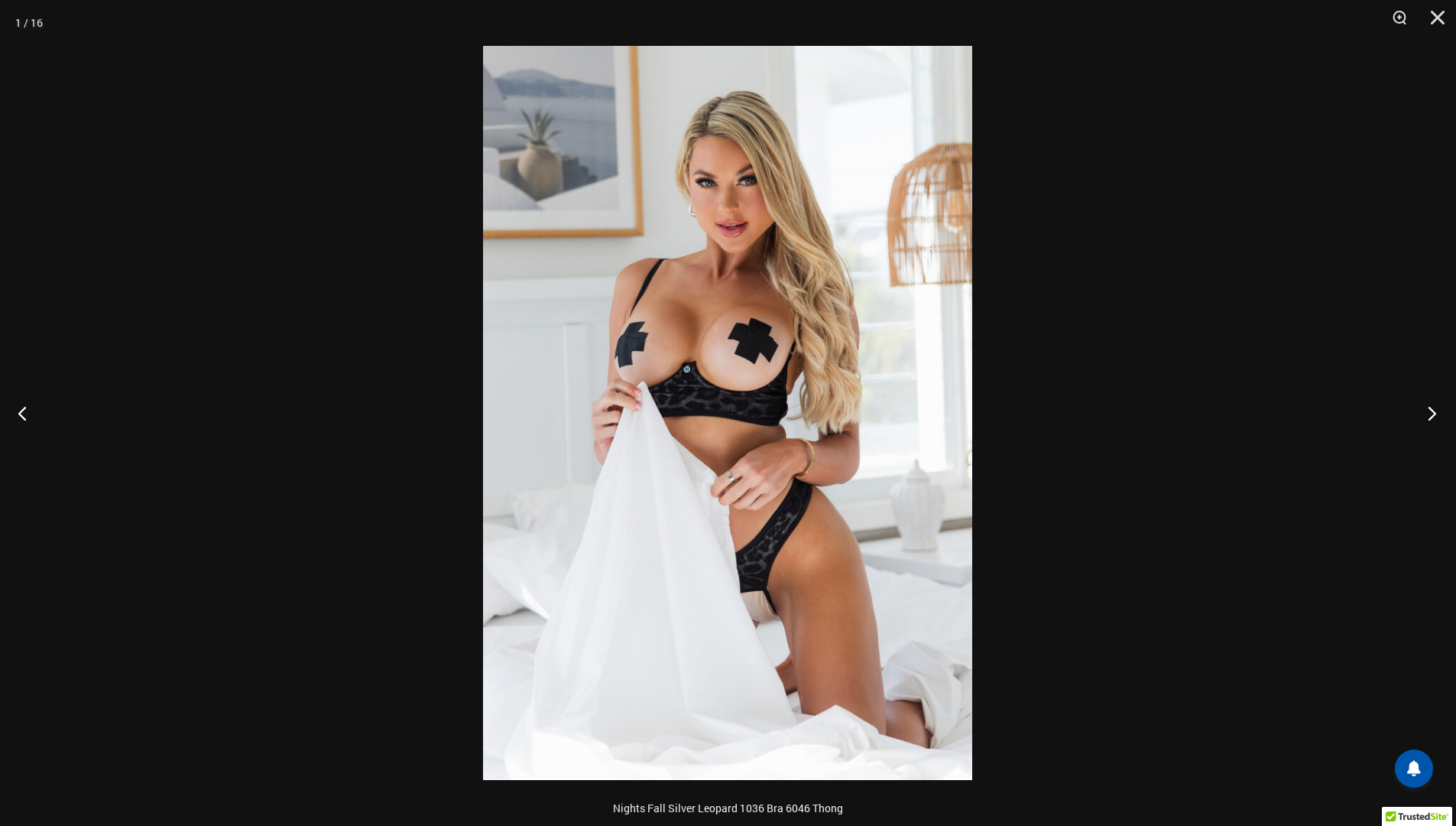
click at [1430, 410] on button "Next" at bounding box center [1428, 413] width 58 height 77
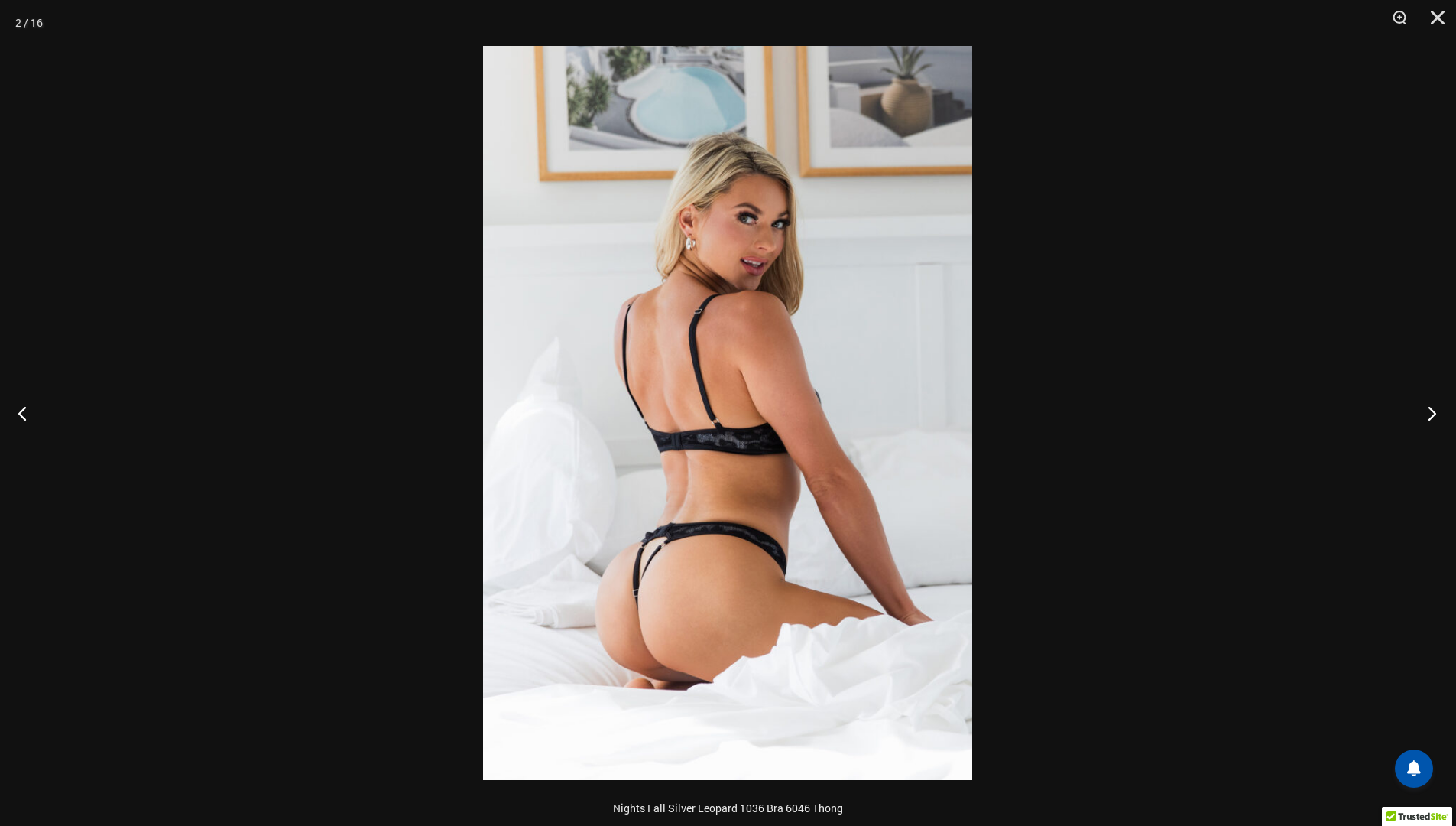
click at [1430, 410] on button "Next" at bounding box center [1428, 413] width 58 height 77
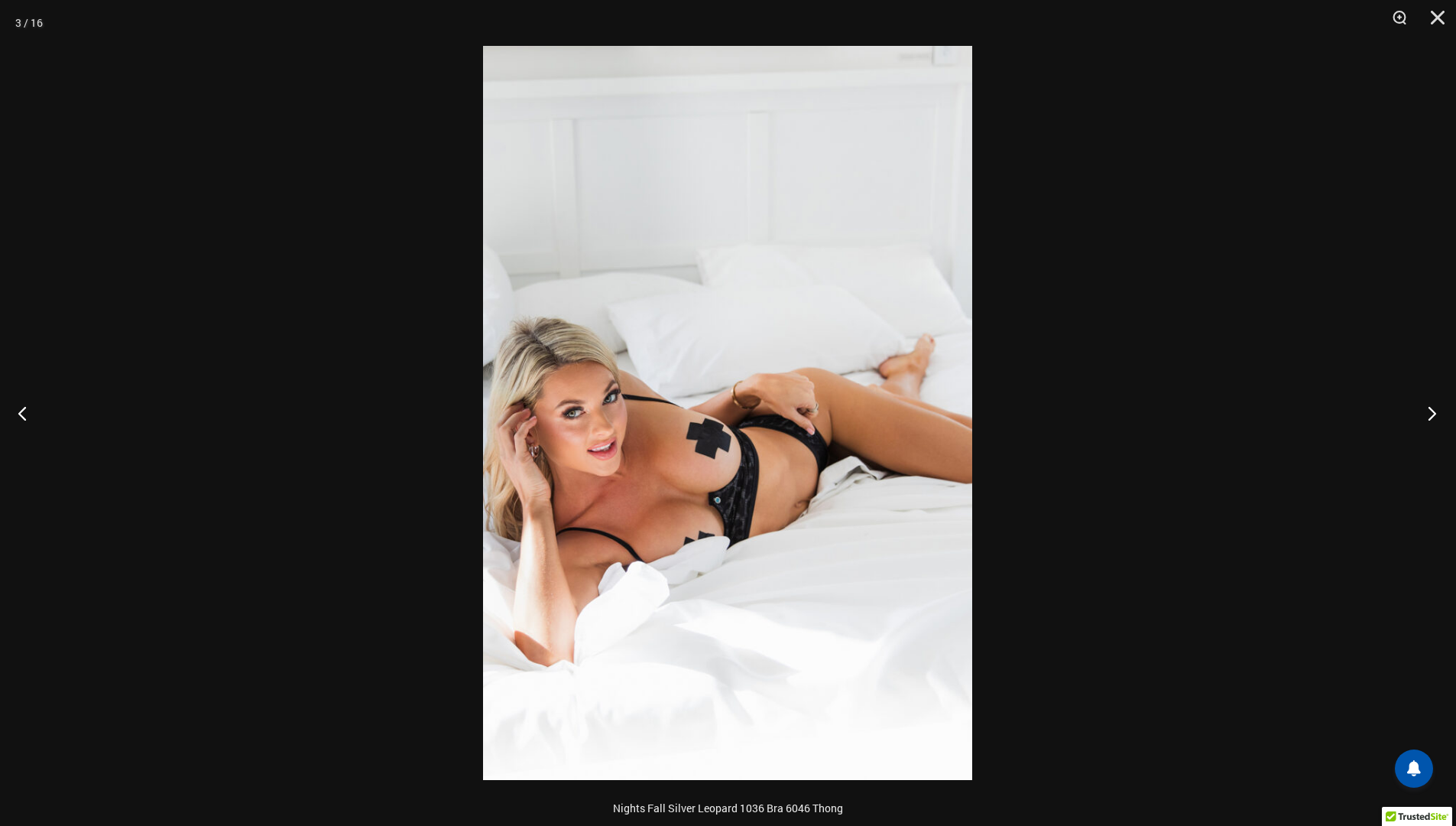
click at [1430, 410] on button "Next" at bounding box center [1428, 413] width 58 height 77
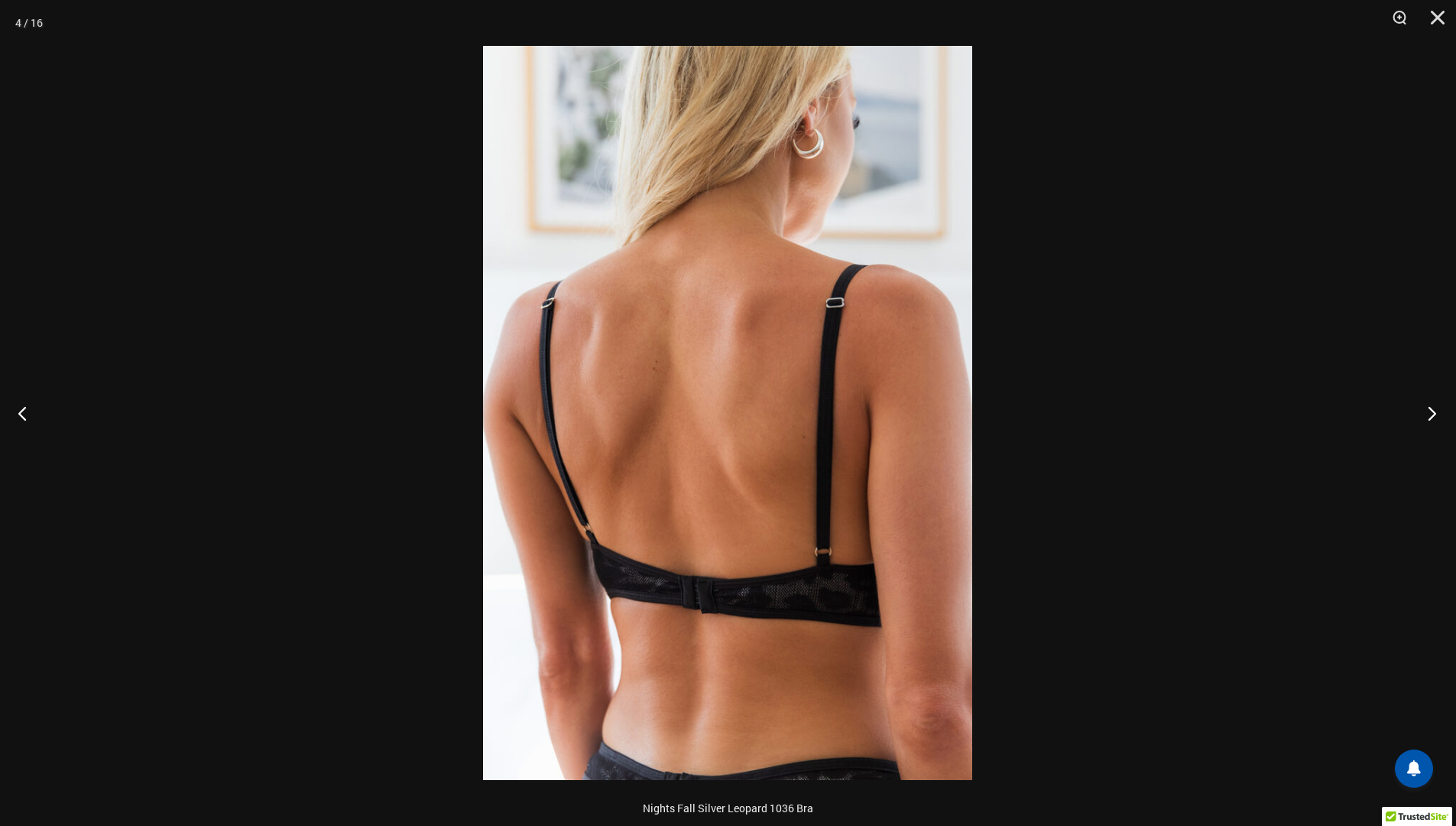
click at [1430, 410] on button "Next" at bounding box center [1428, 413] width 58 height 77
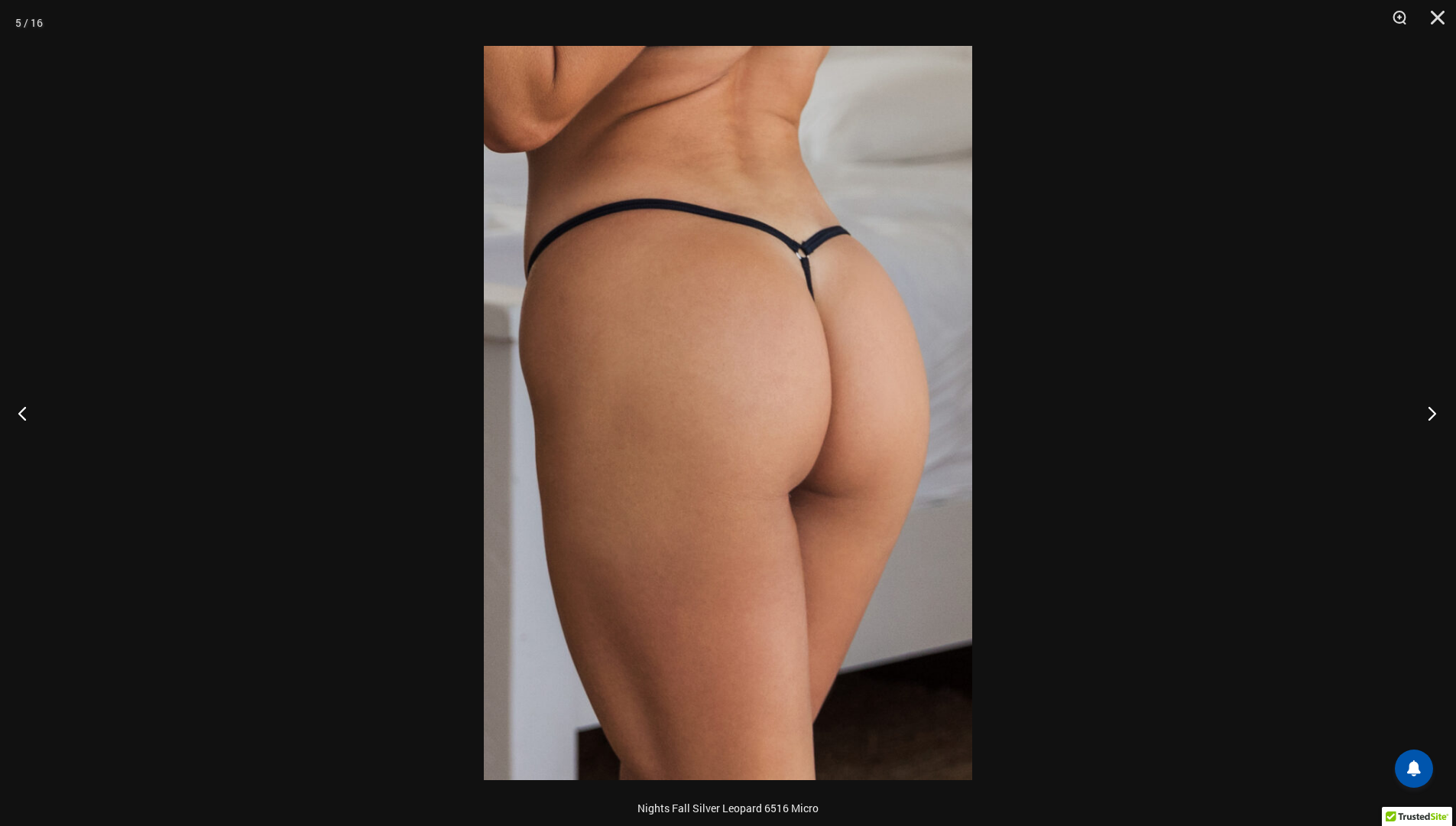
click at [1430, 410] on button "Next" at bounding box center [1428, 413] width 58 height 77
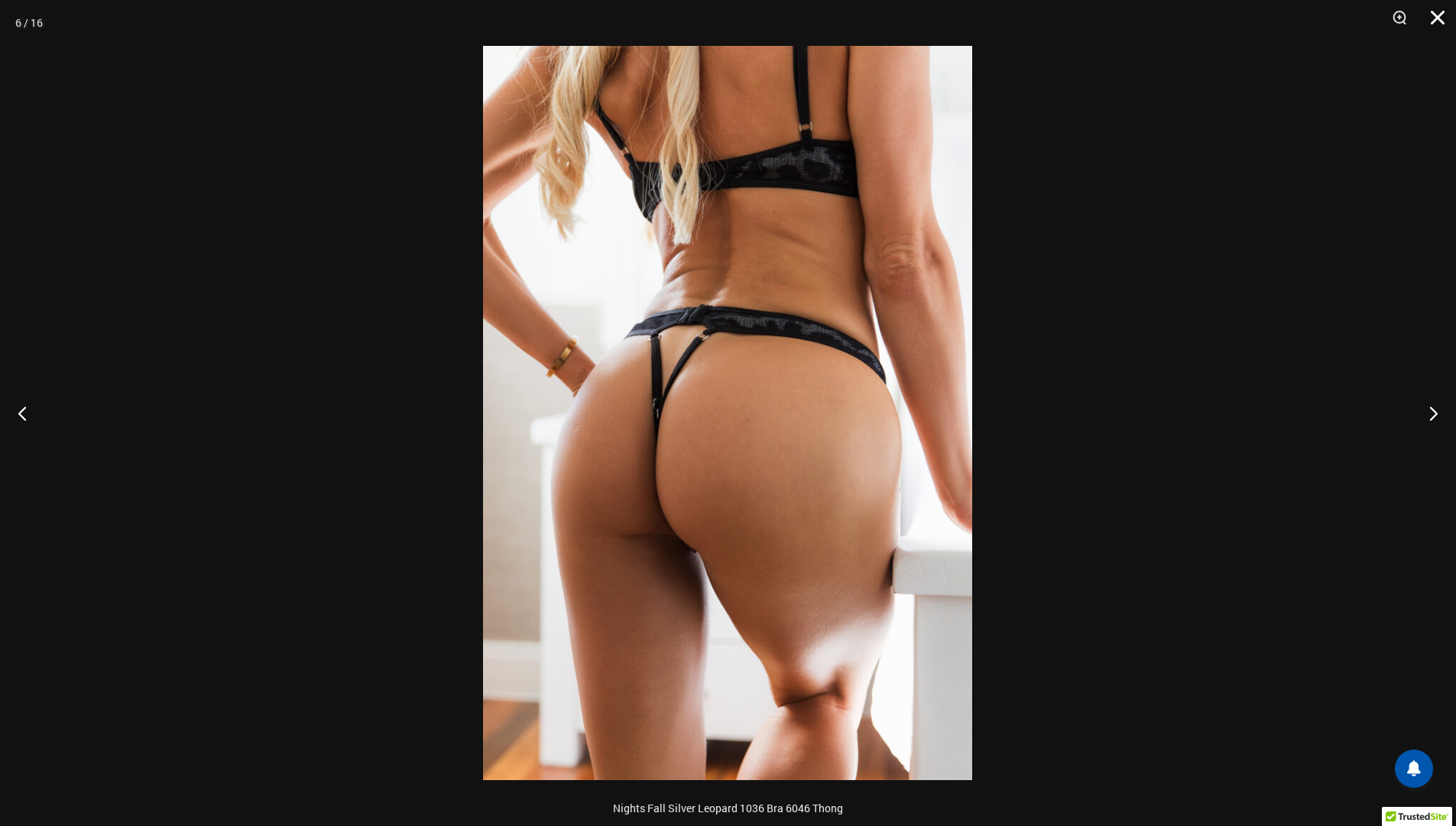
click at [1438, 27] on button "Close" at bounding box center [1432, 23] width 38 height 46
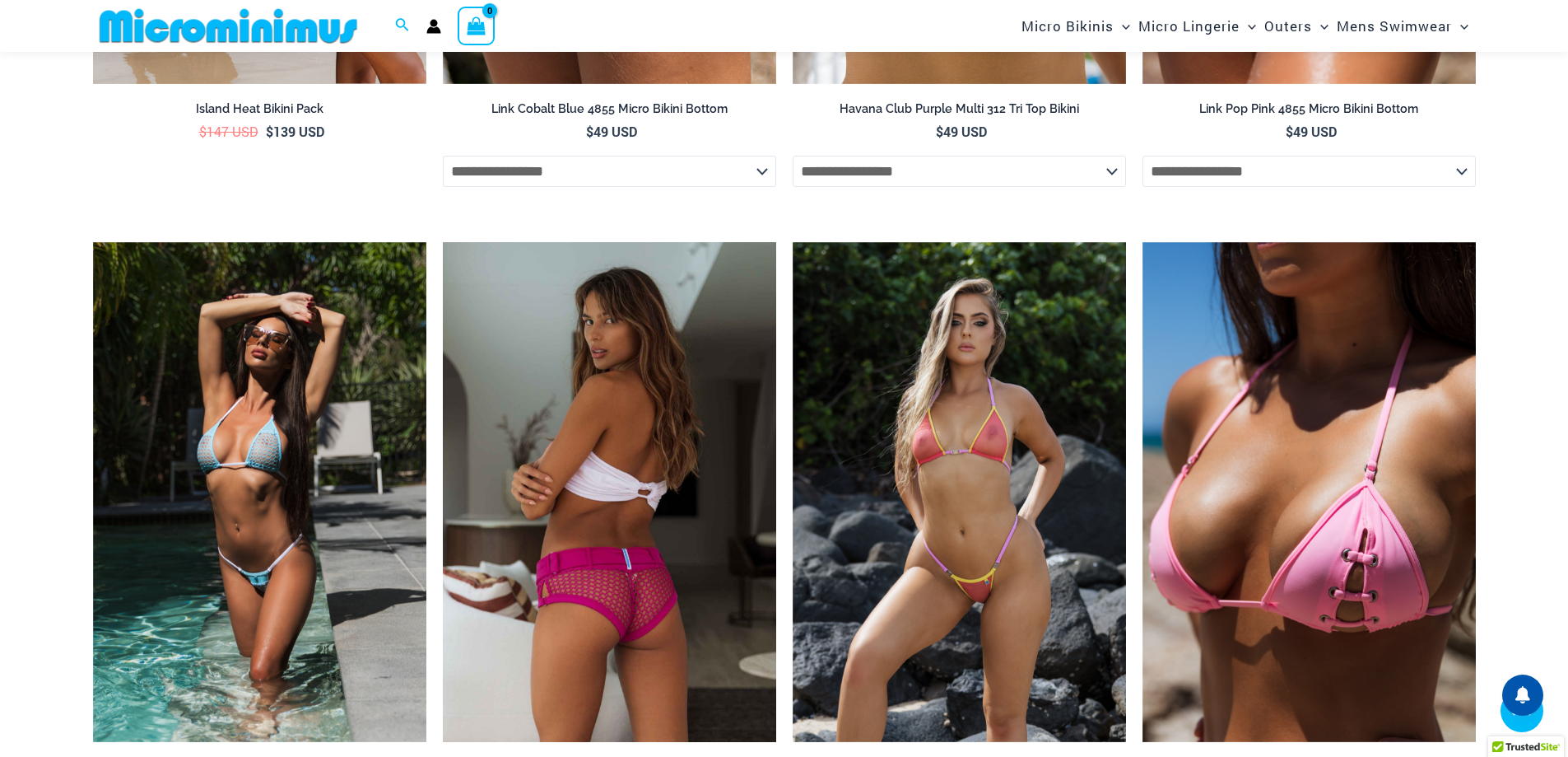
scroll to position [3444, 0]
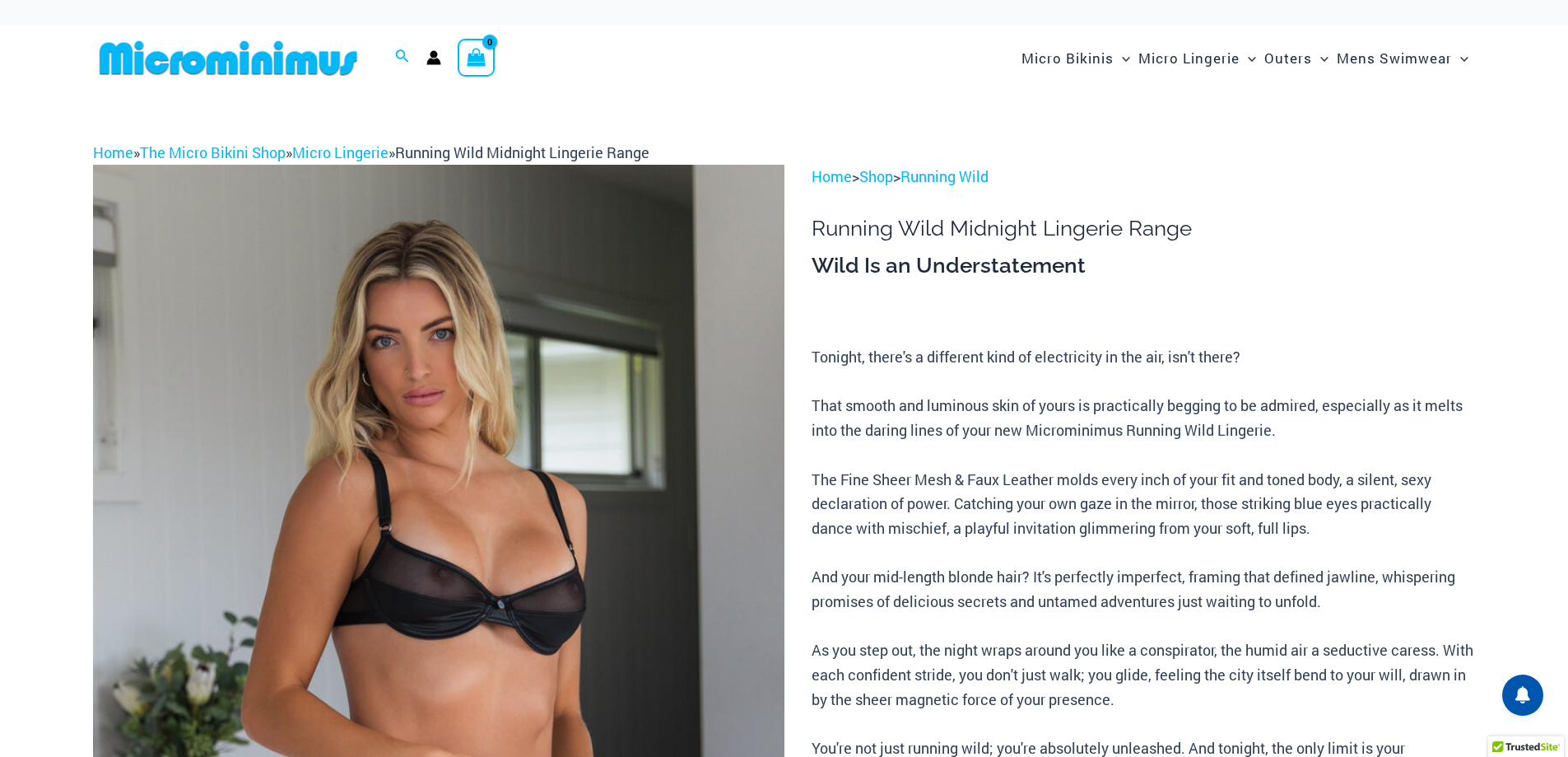
click at [219, 70] on img at bounding box center [228, 57] width 271 height 37
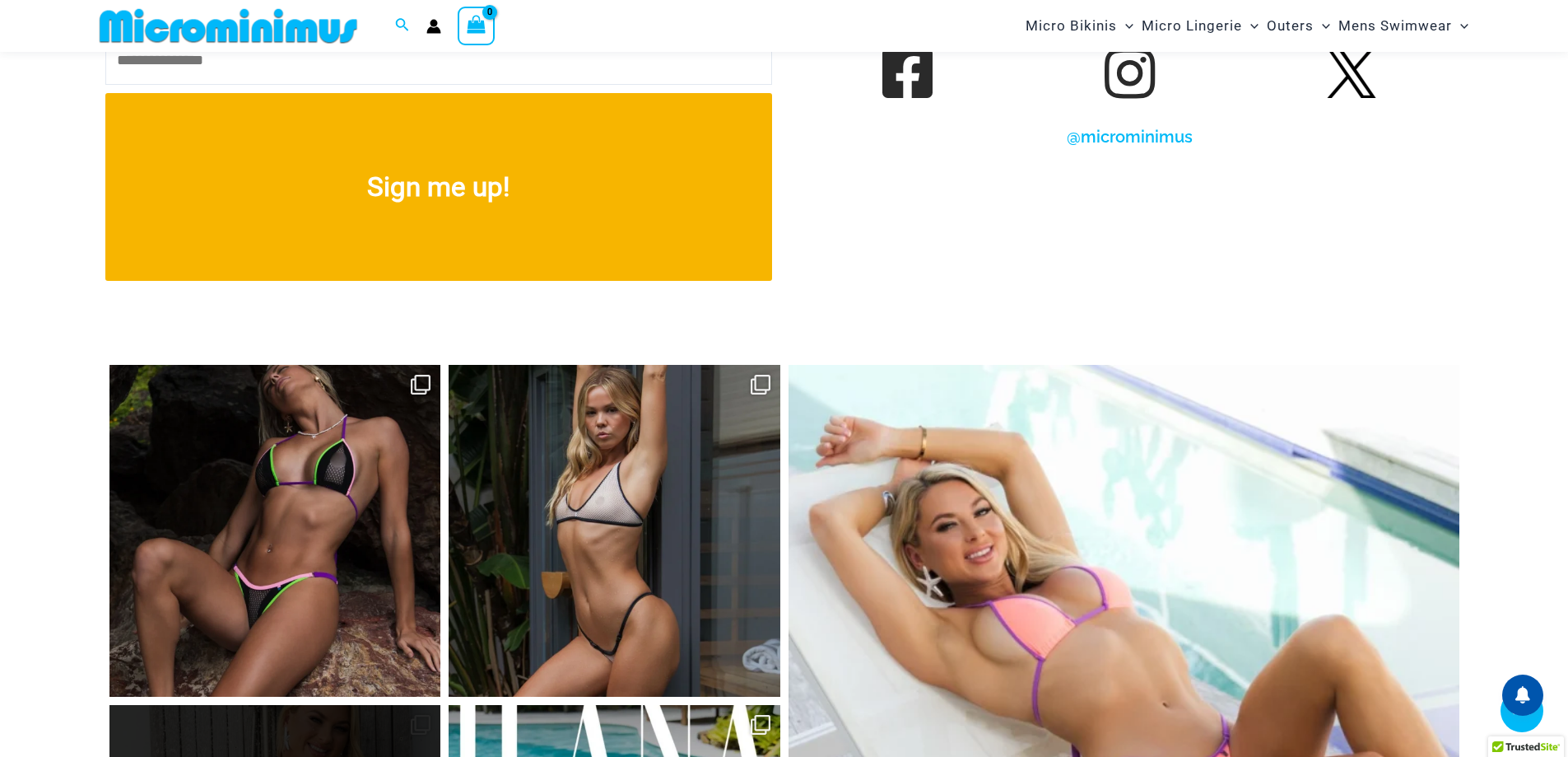
scroll to position [6247, 0]
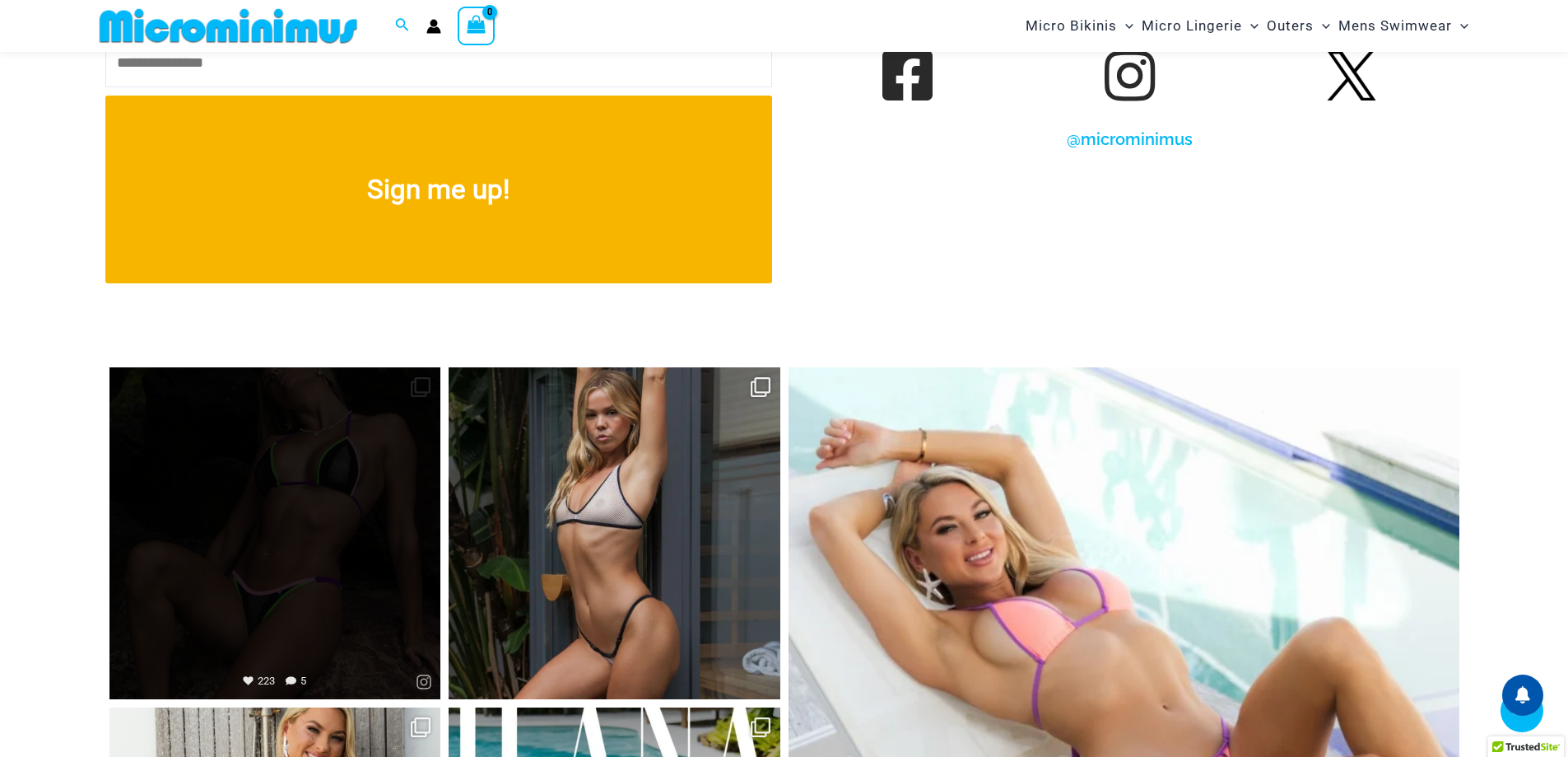
click at [340, 500] on link "Open" at bounding box center [274, 533] width 332 height 332
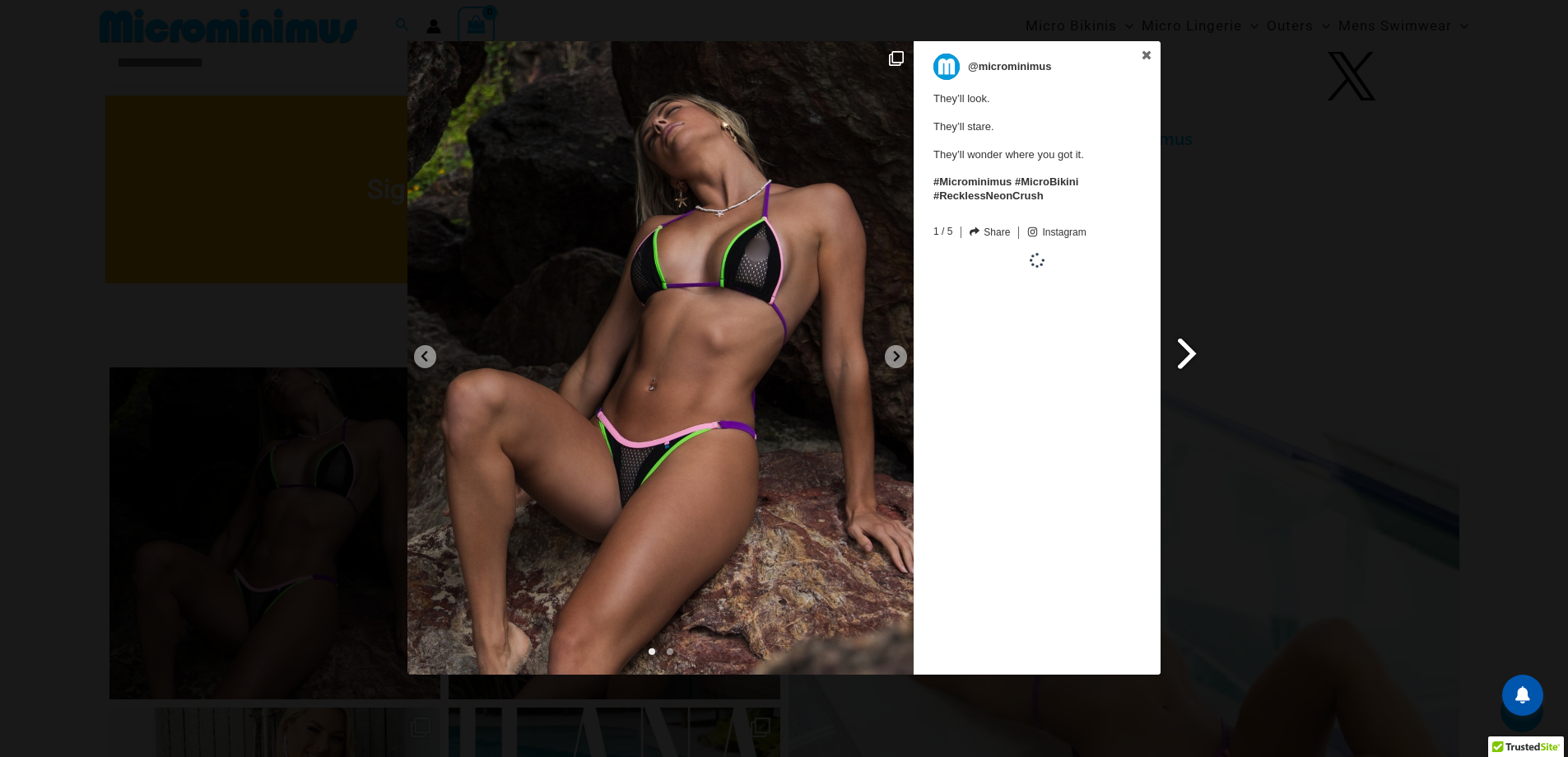
click at [1191, 355] on span at bounding box center [1188, 353] width 28 height 37
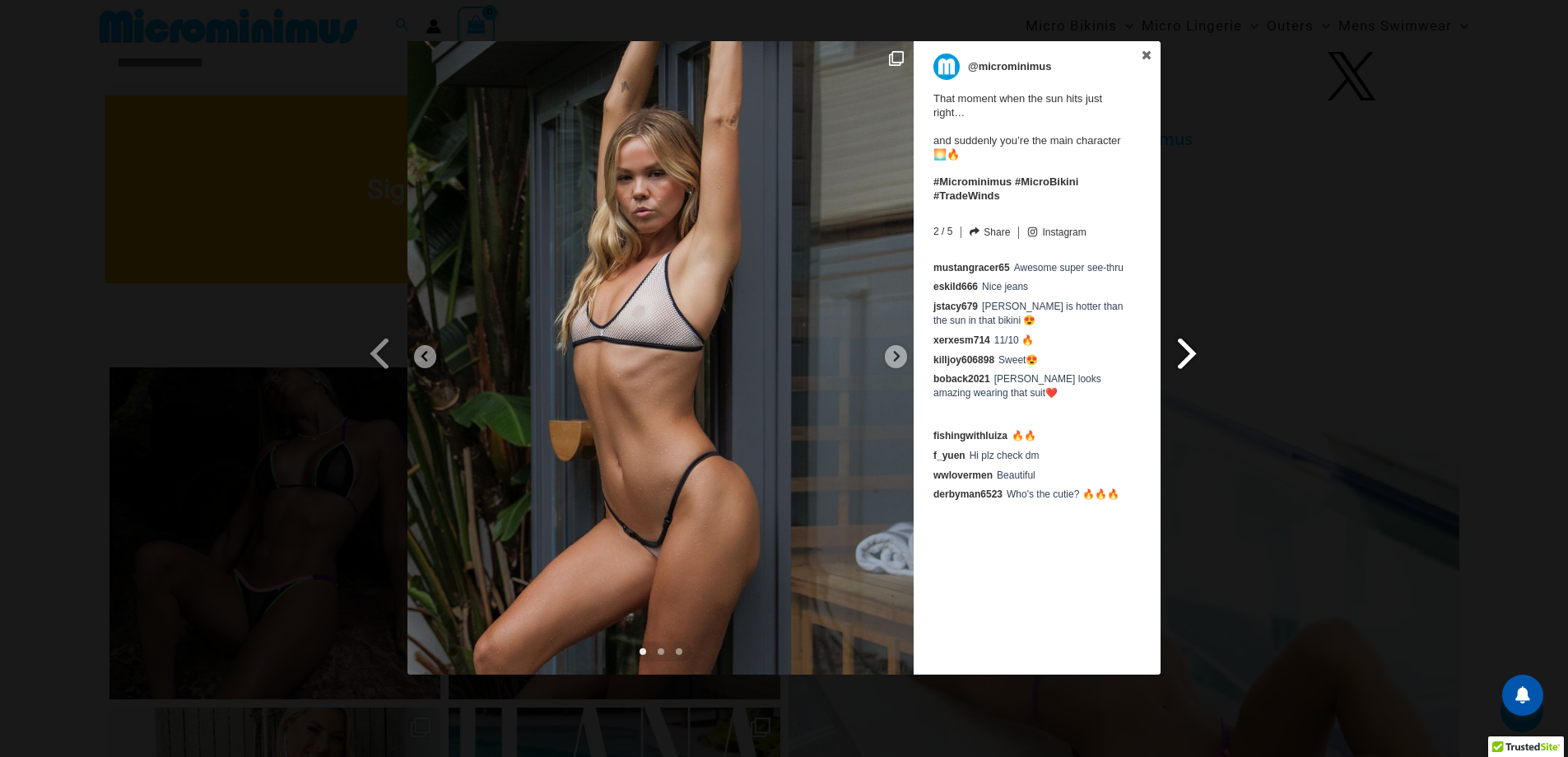
click at [1191, 355] on span at bounding box center [1188, 353] width 28 height 37
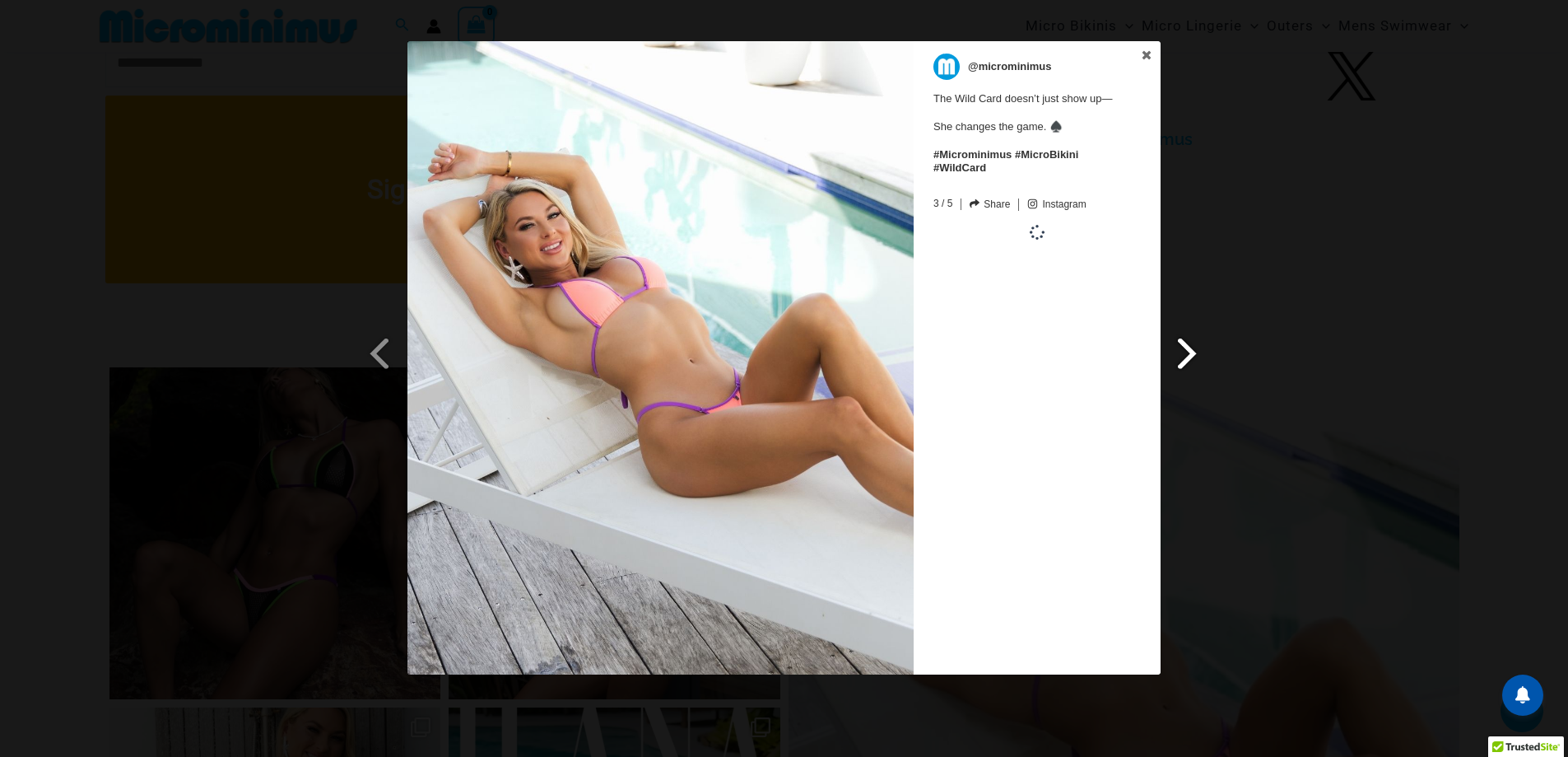
click at [1191, 355] on span at bounding box center [1188, 353] width 28 height 37
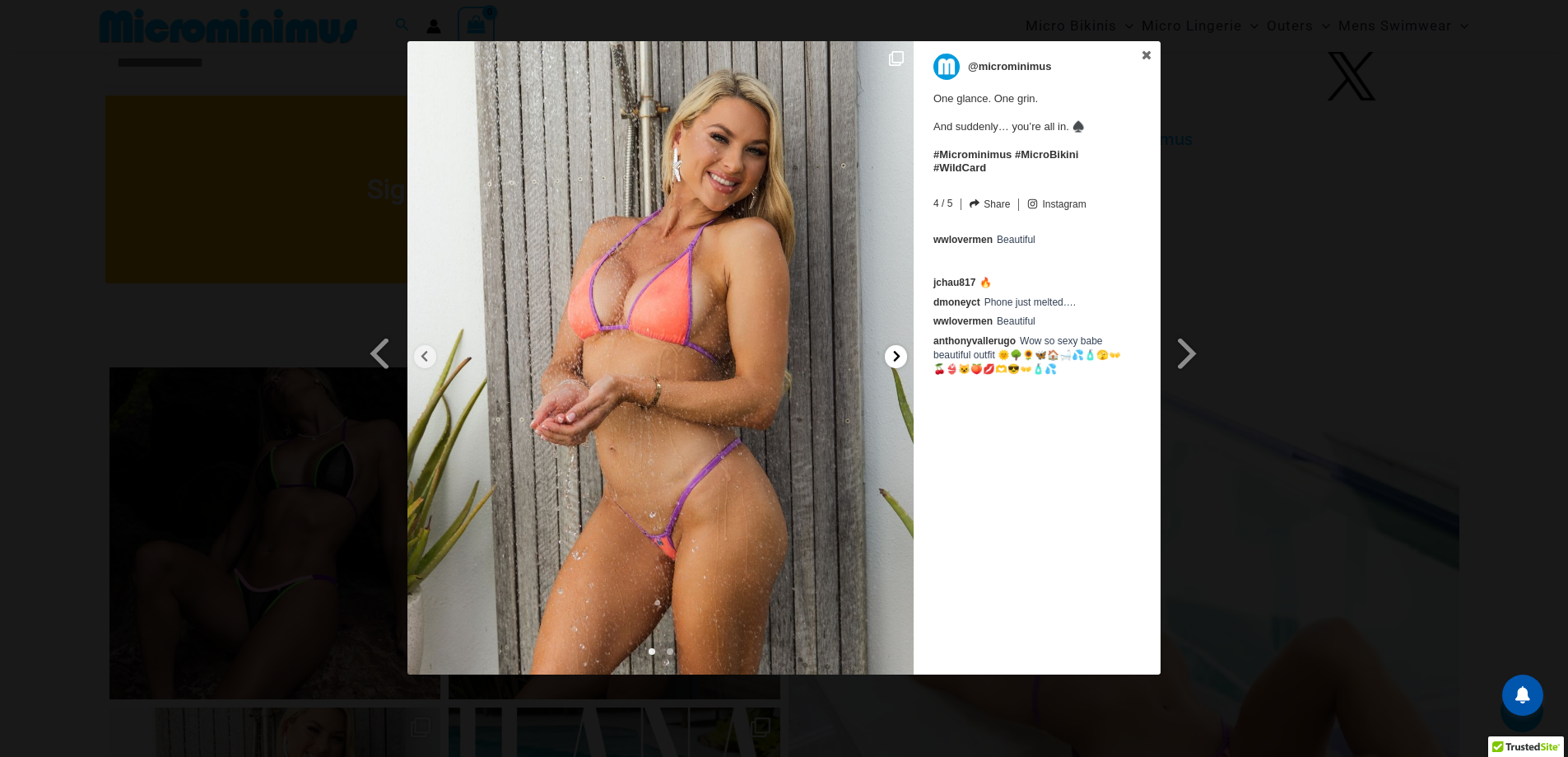
click at [894, 356] on icon at bounding box center [897, 355] width 12 height 12
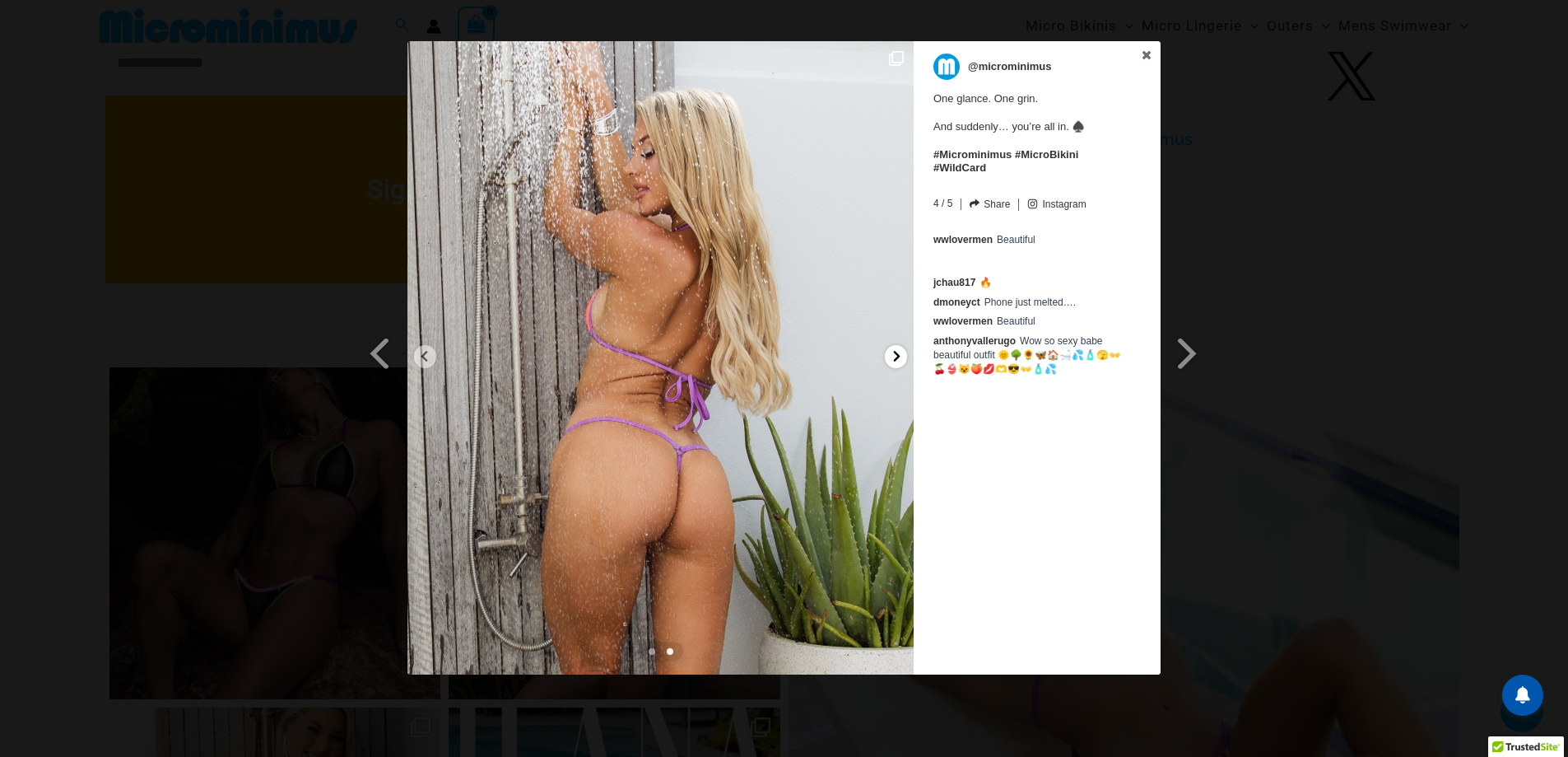
click at [894, 356] on icon at bounding box center [897, 355] width 12 height 12
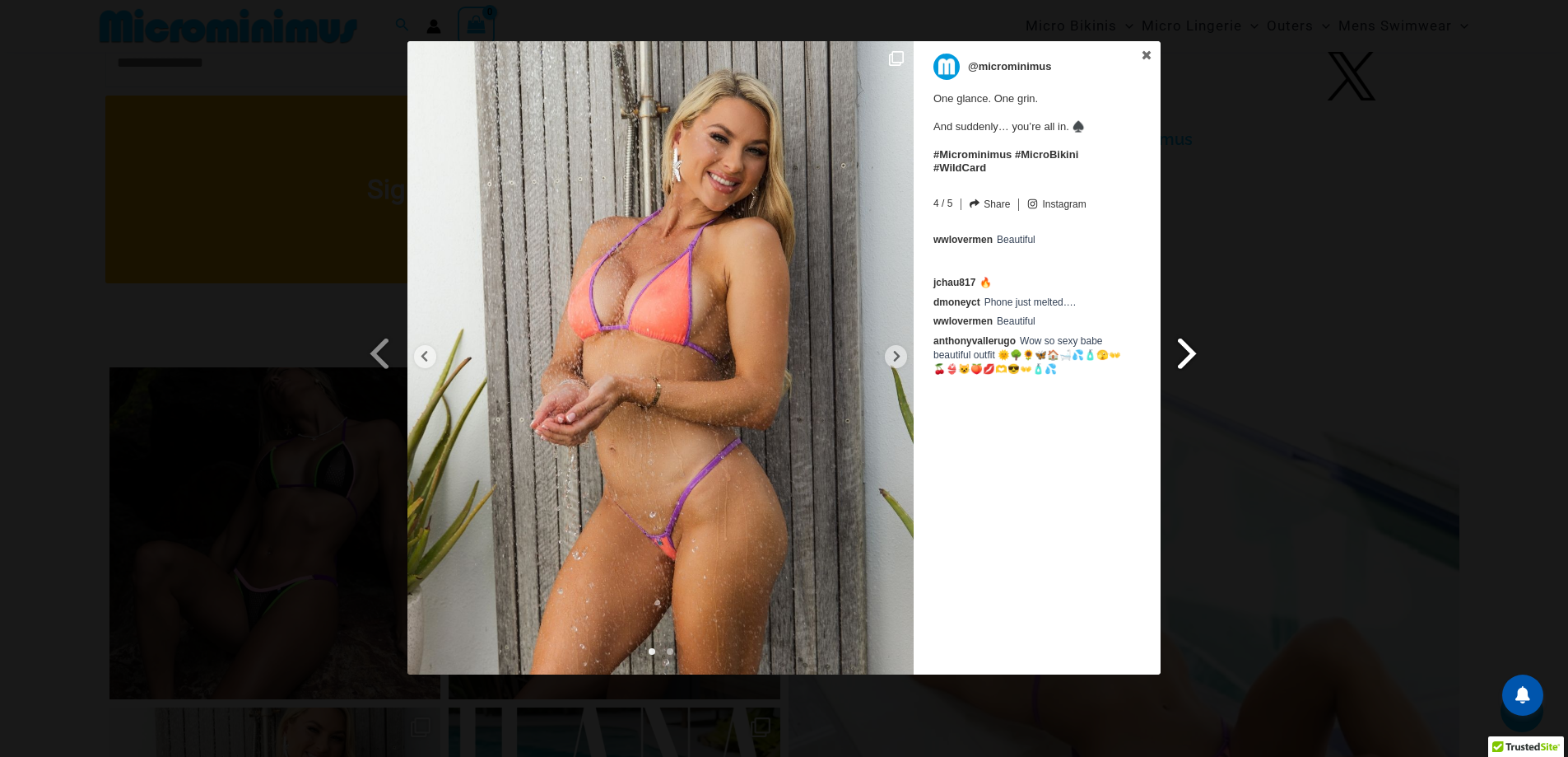
click at [1187, 348] on span at bounding box center [1188, 353] width 28 height 37
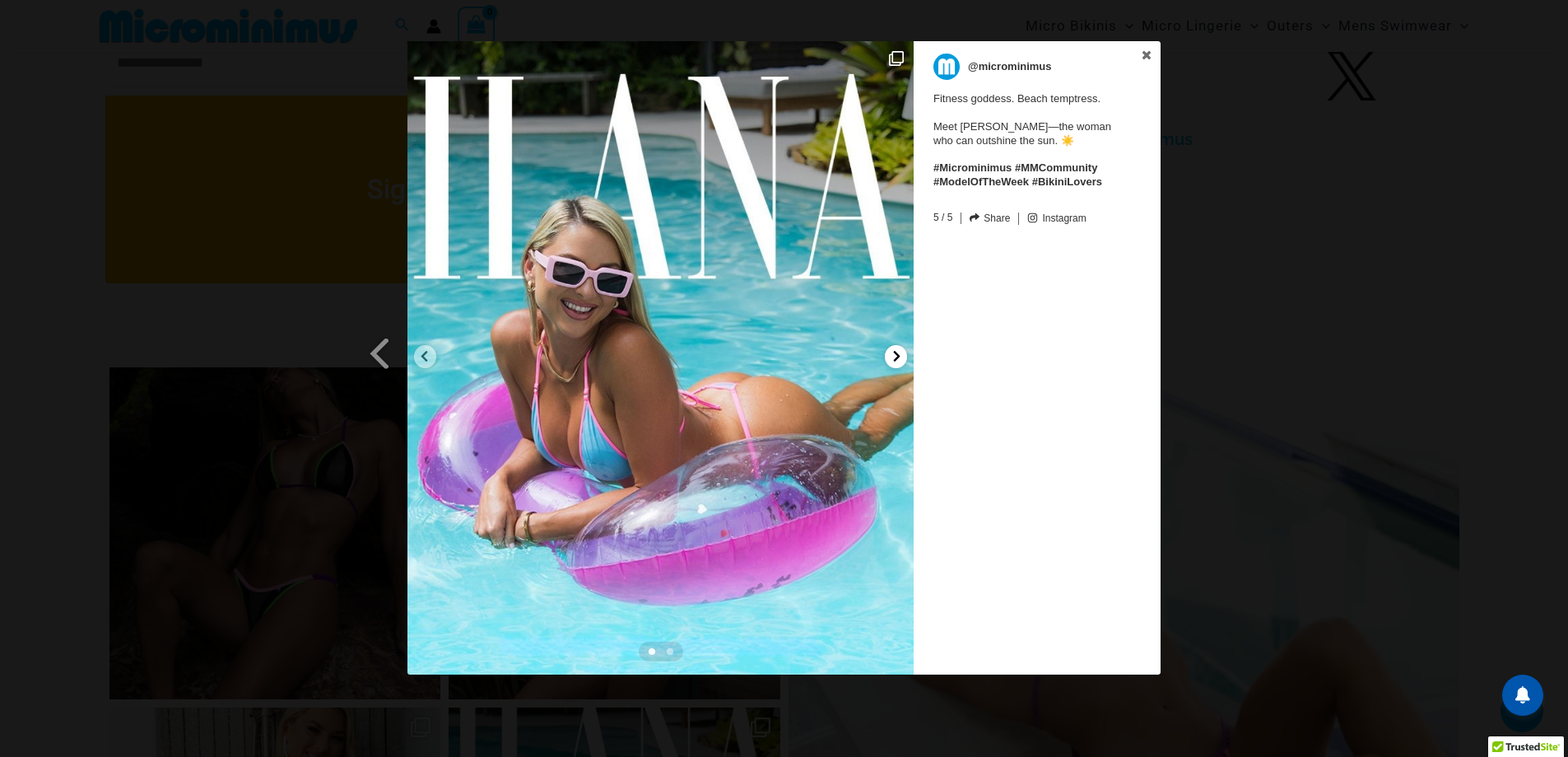
click at [890, 354] on div at bounding box center [896, 356] width 23 height 24
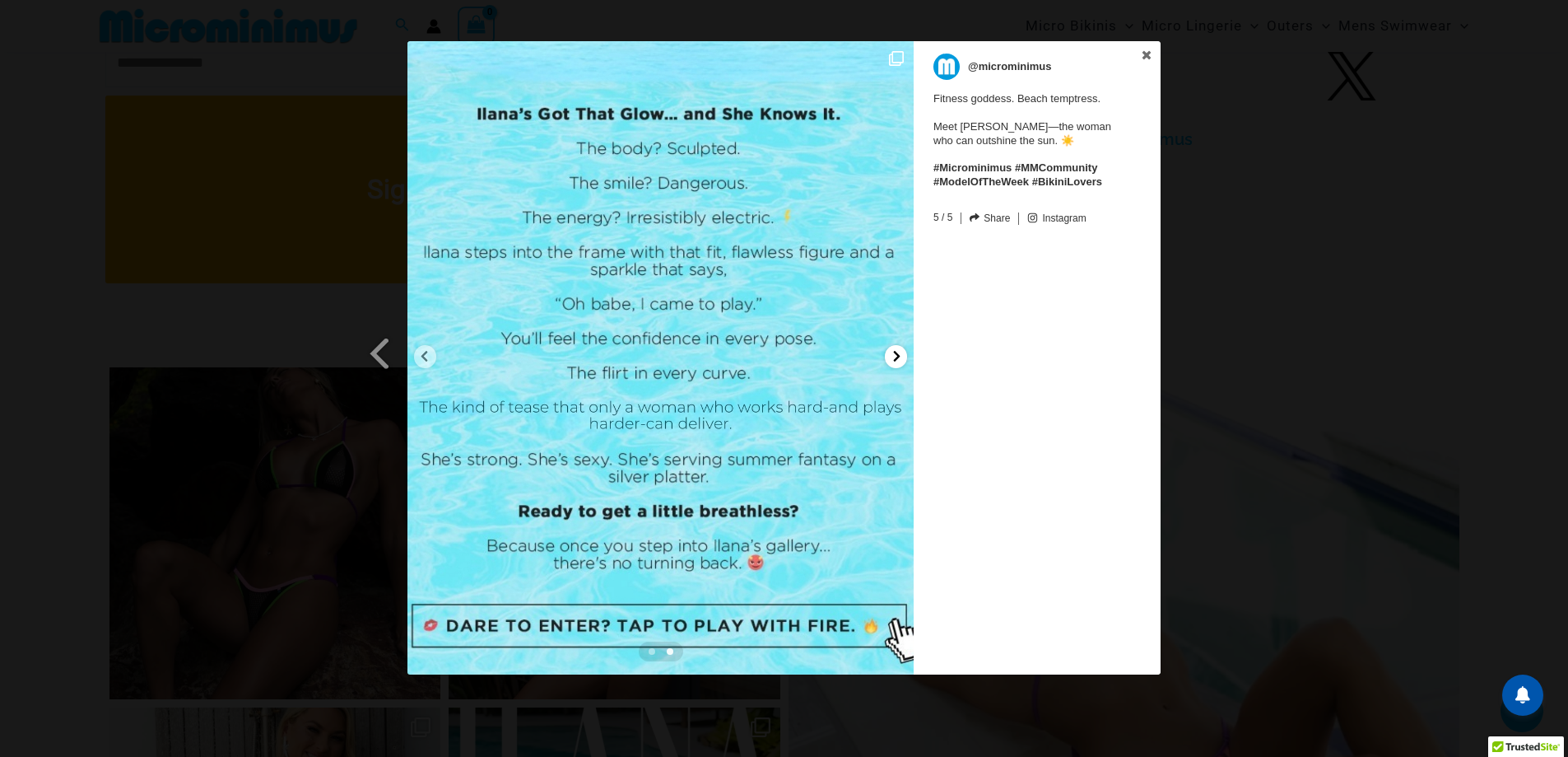
click at [890, 354] on div at bounding box center [896, 356] width 23 height 24
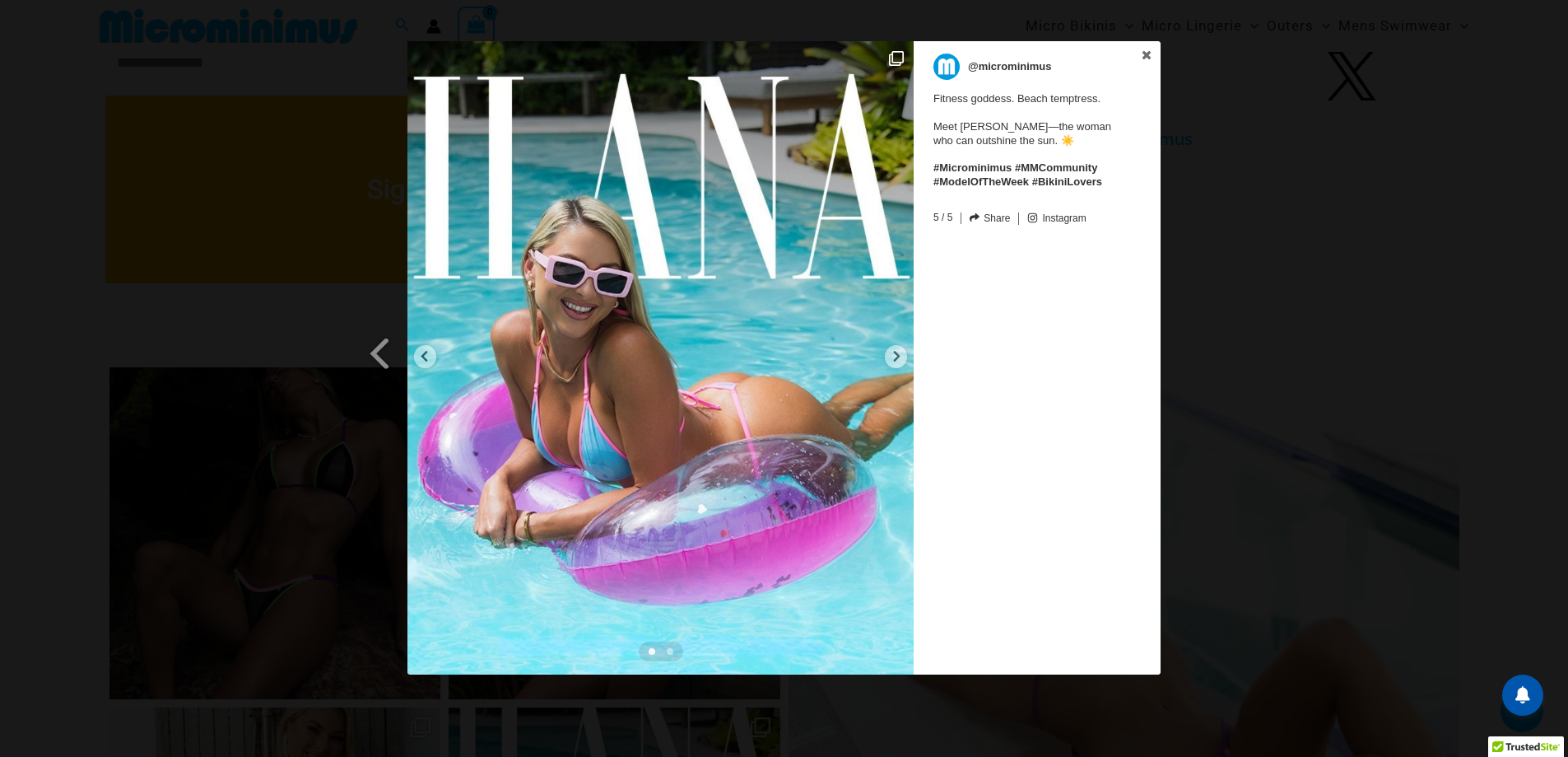
click at [1209, 366] on div "Previous Slide Next Slide @microminimus Fitness goddess. Beach temptress. Meet …" at bounding box center [784, 360] width 1568 height 638
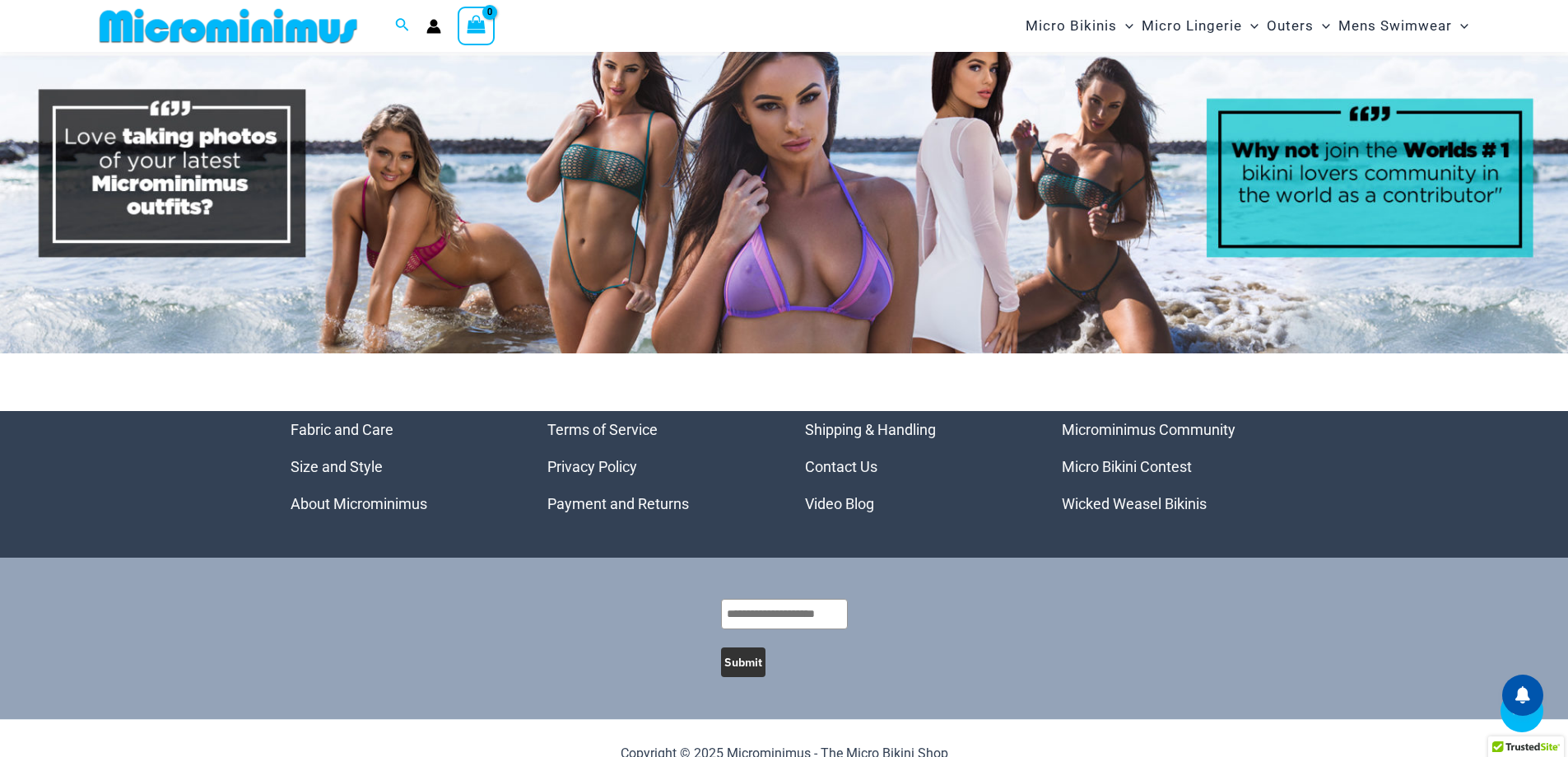
scroll to position [7361, 0]
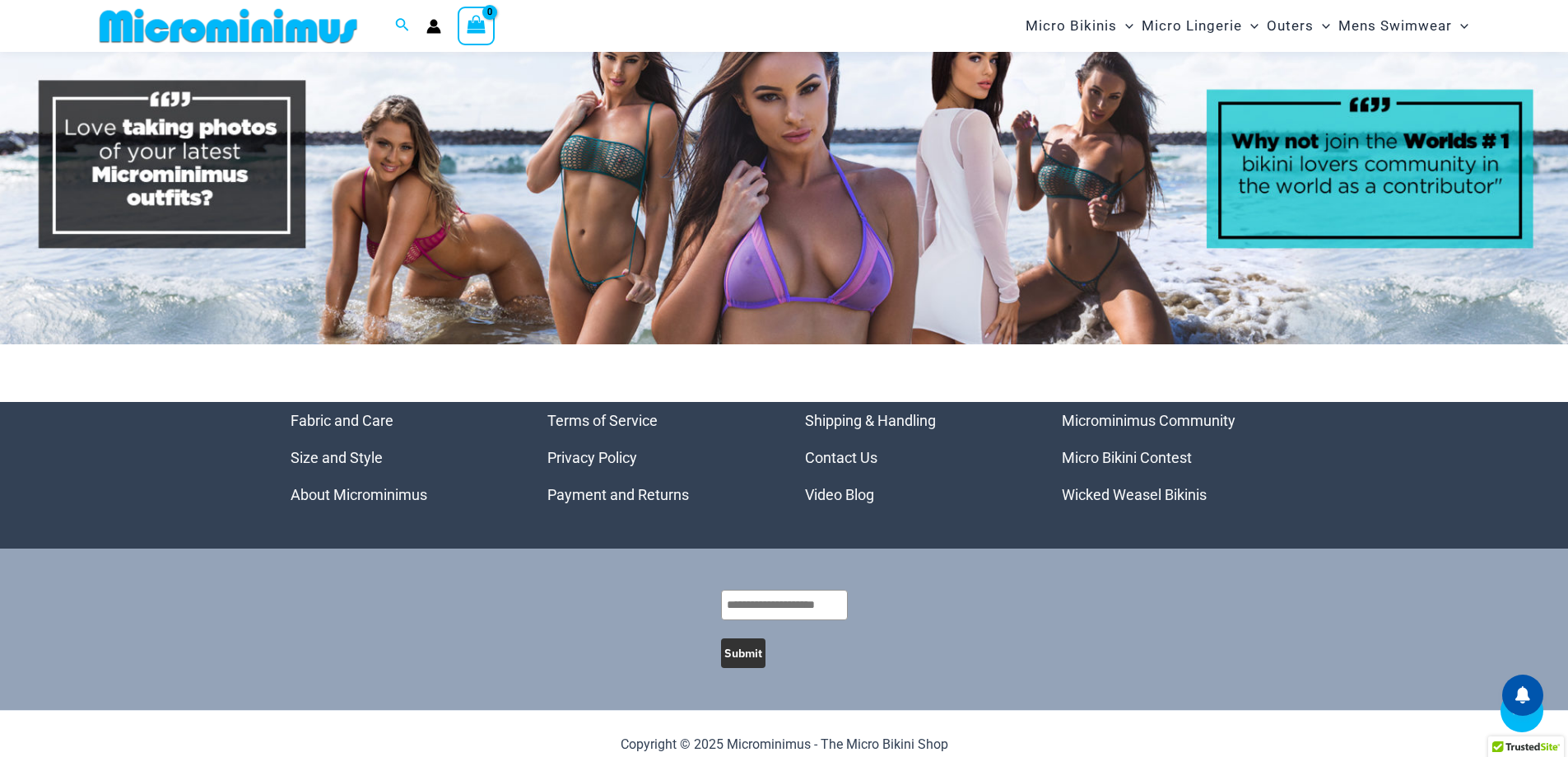
click at [1200, 412] on link "Microminimus Community" at bounding box center [1149, 420] width 174 height 17
